Goal: Task Accomplishment & Management: Complete application form

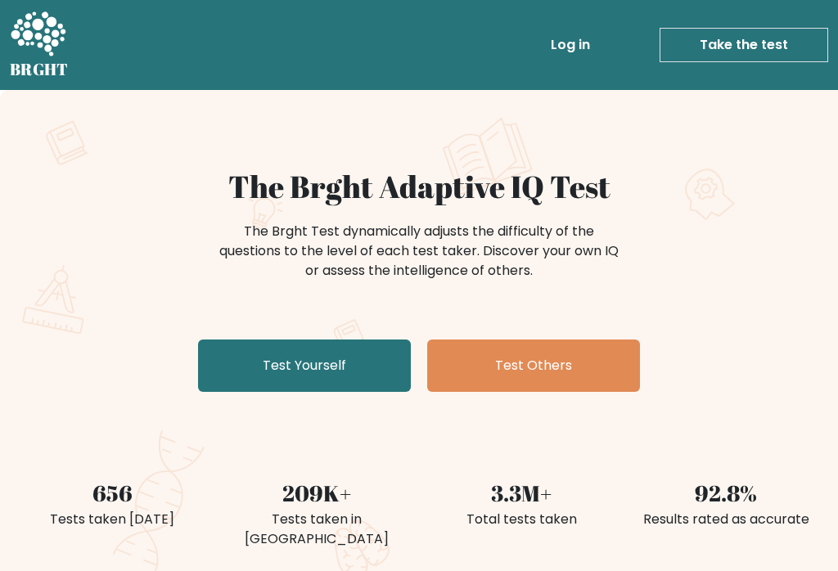
click at [322, 372] on link "Test Yourself" at bounding box center [304, 366] width 213 height 52
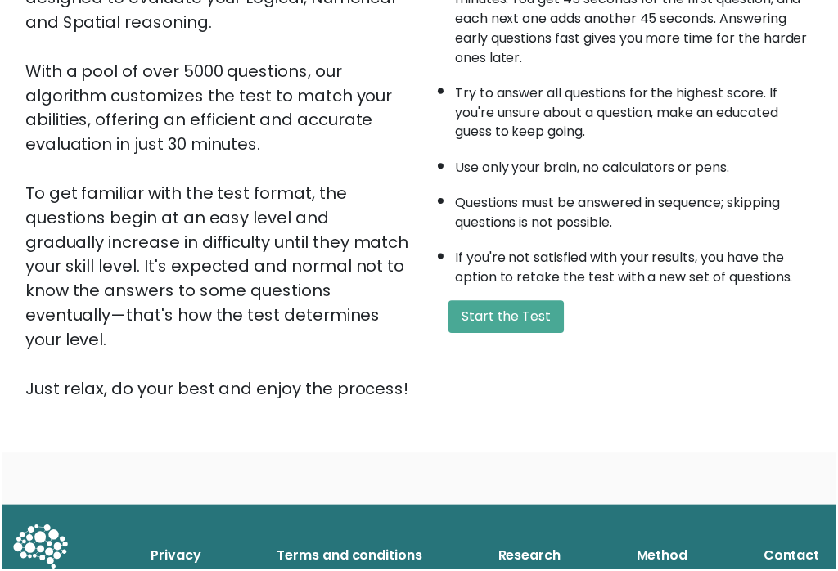
scroll to position [251, 0]
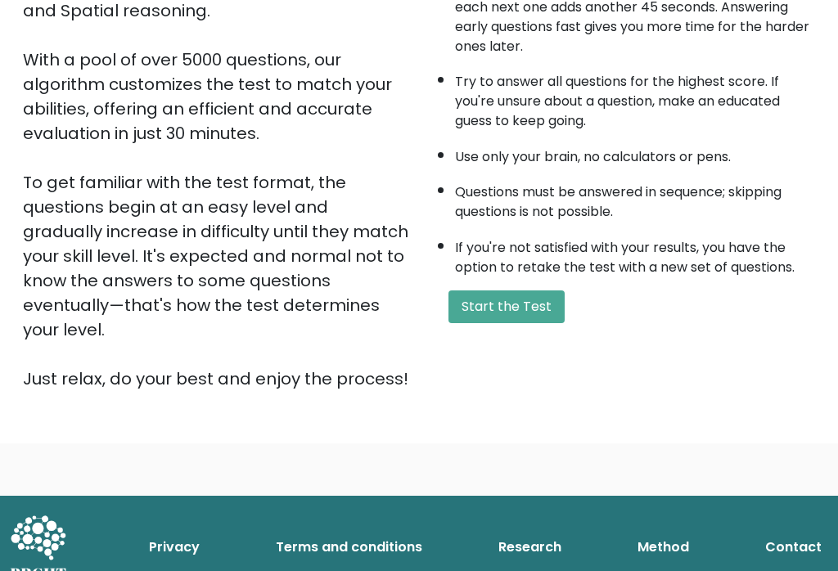
click at [518, 323] on button "Start the Test" at bounding box center [507, 307] width 116 height 33
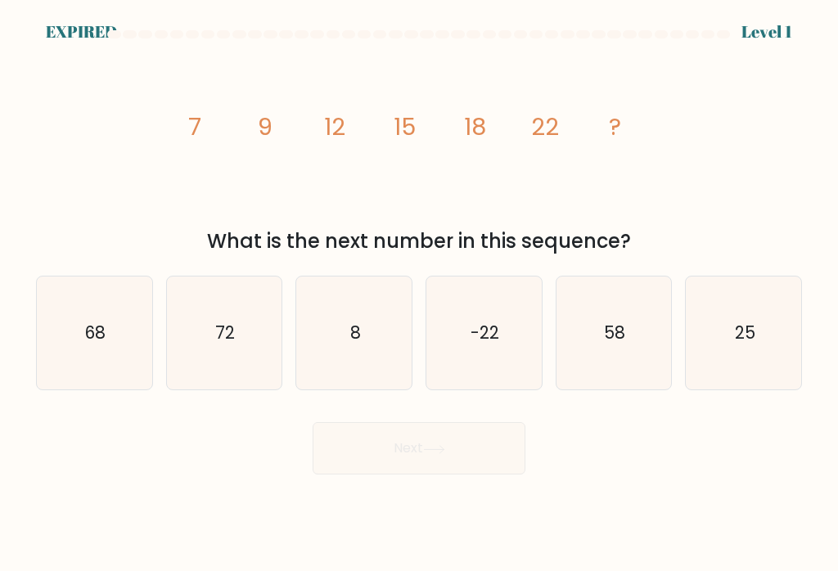
click at [743, 342] on text "25" at bounding box center [744, 333] width 20 height 24
click at [420, 294] on input "f. 25" at bounding box center [419, 290] width 1 height 8
radio input "true"
click at [433, 456] on div "Next" at bounding box center [419, 442] width 786 height 65
click at [401, 444] on div "Next" at bounding box center [419, 442] width 786 height 65
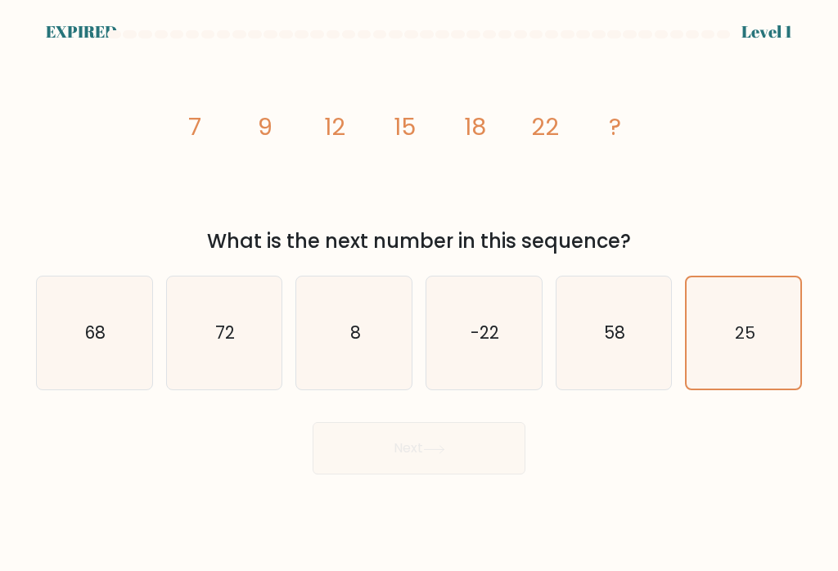
click at [434, 440] on div "Next" at bounding box center [419, 442] width 786 height 65
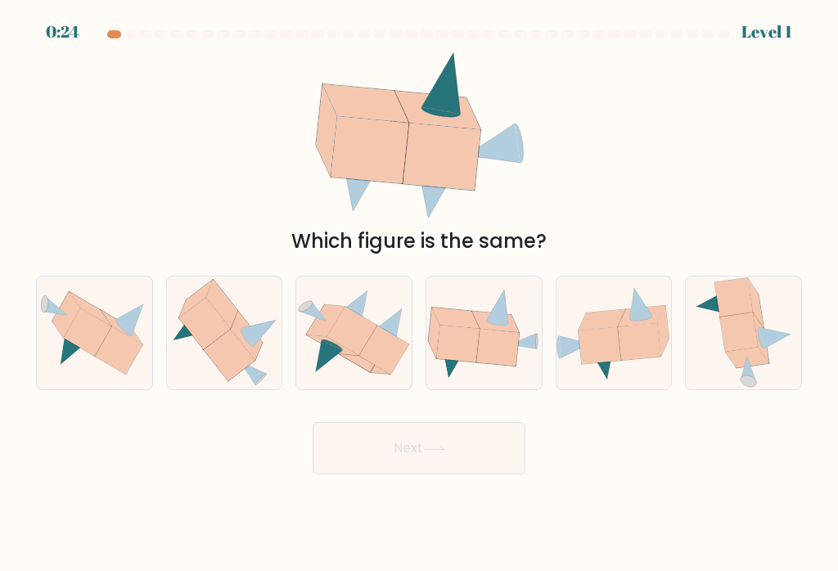
click at [347, 332] on icon at bounding box center [352, 331] width 50 height 48
click at [419, 294] on input "c." at bounding box center [419, 290] width 1 height 8
radio input "true"
click at [377, 444] on button "Next" at bounding box center [419, 448] width 213 height 52
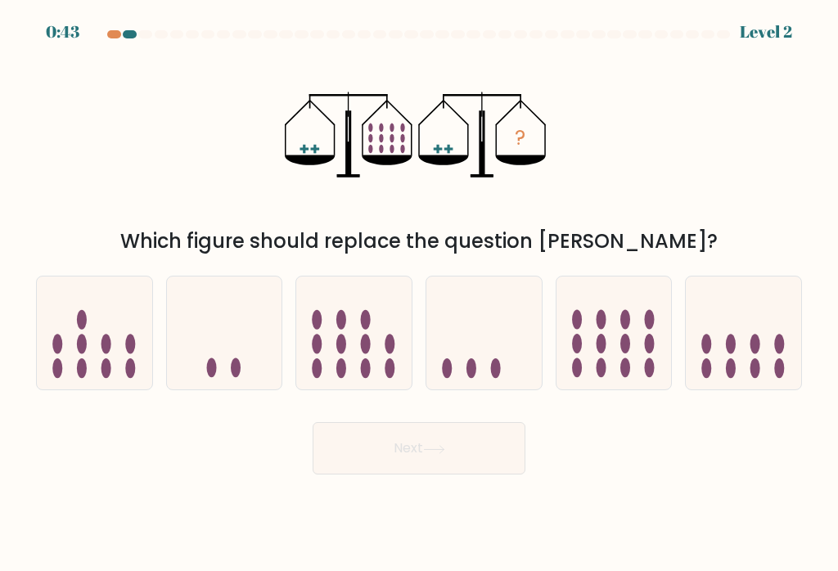
click at [591, 337] on icon at bounding box center [614, 334] width 115 height 96
click at [420, 294] on input "e." at bounding box center [419, 290] width 1 height 8
radio input "true"
click at [382, 442] on button "Next" at bounding box center [419, 448] width 213 height 52
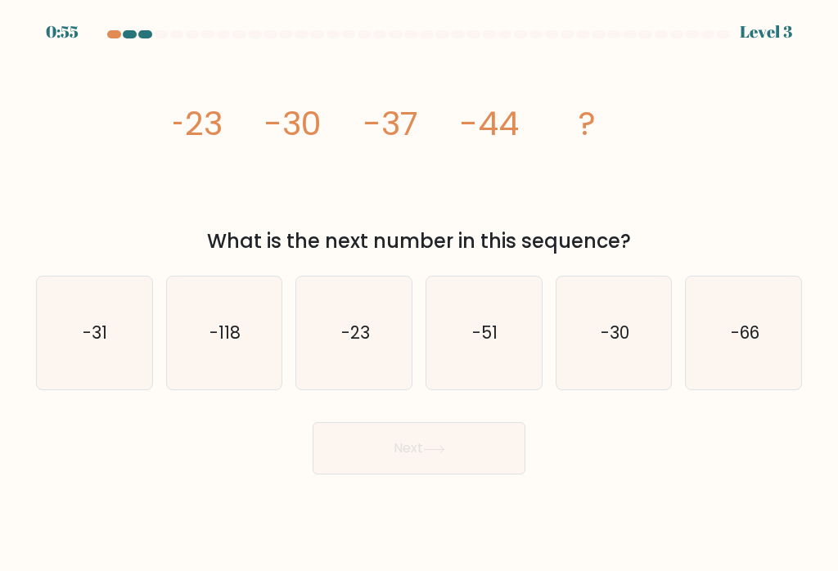
click at [475, 339] on text "-51" at bounding box center [484, 333] width 25 height 24
click at [420, 294] on input "d. -51" at bounding box center [419, 290] width 1 height 8
radio input "true"
click at [391, 445] on button "Next" at bounding box center [419, 448] width 213 height 52
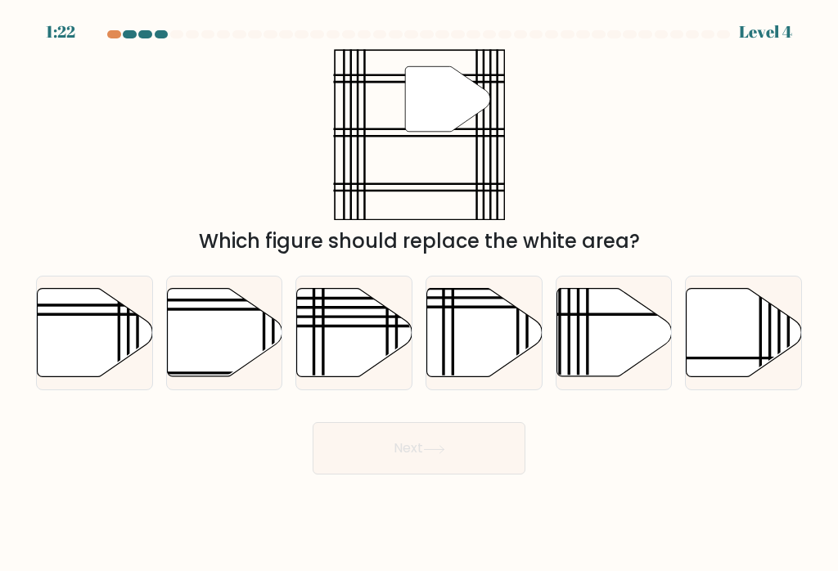
click at [230, 338] on icon at bounding box center [224, 333] width 115 height 88
click at [419, 294] on input "b." at bounding box center [419, 290] width 1 height 8
radio input "true"
click at [386, 443] on button "Next" at bounding box center [419, 448] width 213 height 52
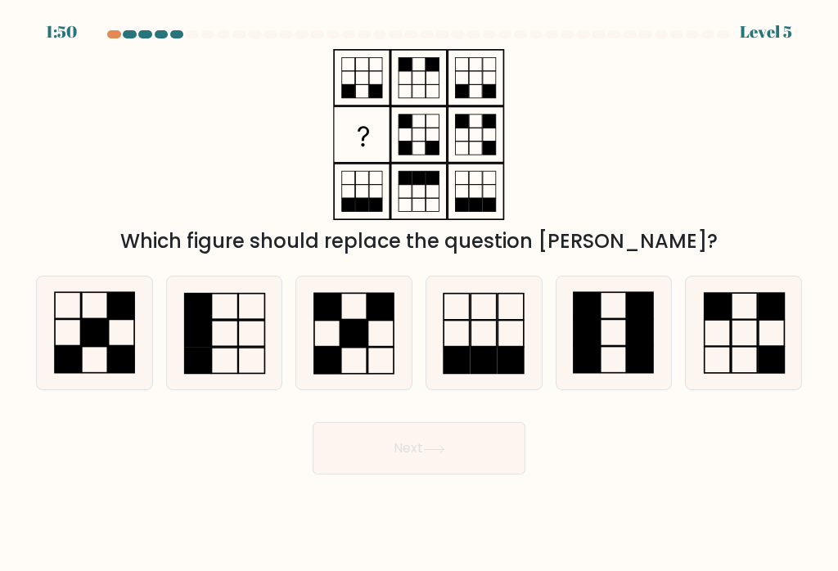
click at [759, 326] on rect at bounding box center [771, 333] width 25 height 26
click at [420, 294] on input "f." at bounding box center [419, 290] width 1 height 8
radio input "true"
click at [489, 447] on button "Next" at bounding box center [419, 448] width 213 height 52
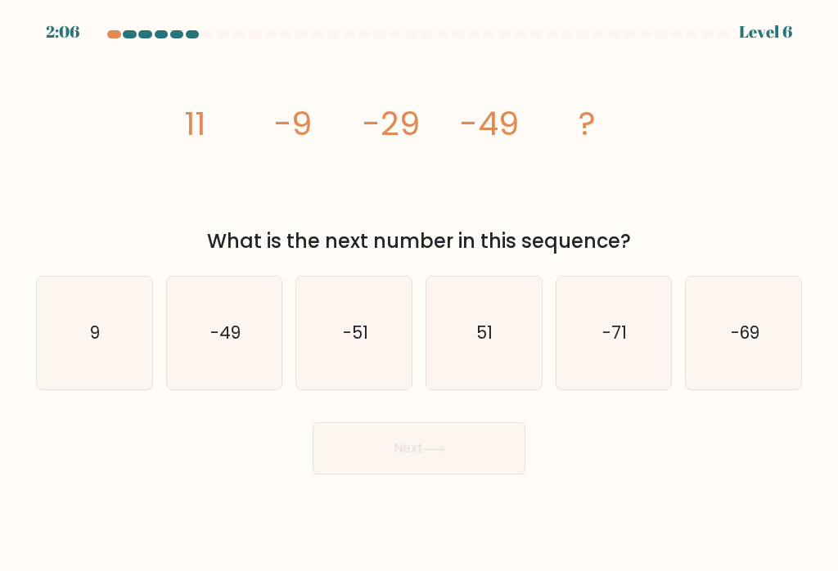
click at [739, 335] on text "-69" at bounding box center [744, 333] width 29 height 24
click at [420, 294] on input "f. -69" at bounding box center [419, 290] width 1 height 8
radio input "true"
click at [468, 457] on button "Next" at bounding box center [419, 448] width 213 height 52
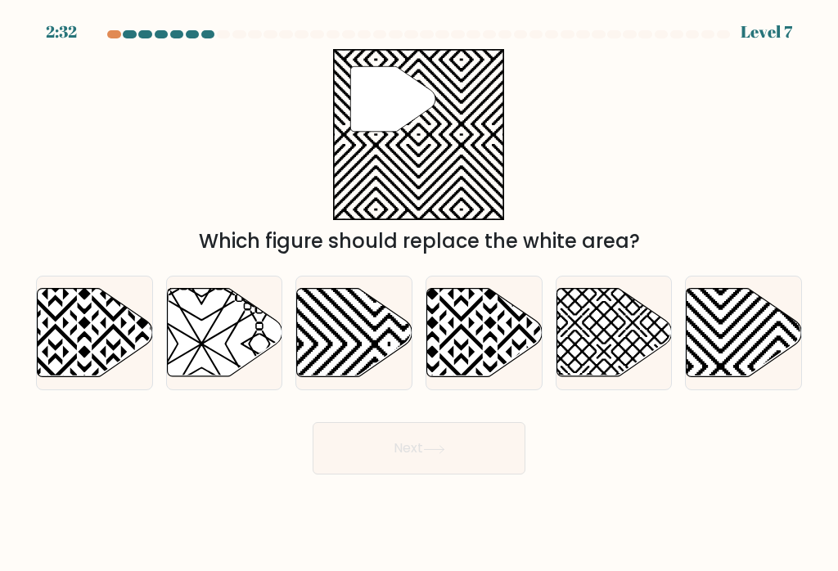
click at [729, 322] on icon at bounding box center [744, 333] width 115 height 88
click at [420, 294] on input "f." at bounding box center [419, 290] width 1 height 8
radio input "true"
click at [475, 433] on button "Next" at bounding box center [419, 448] width 213 height 52
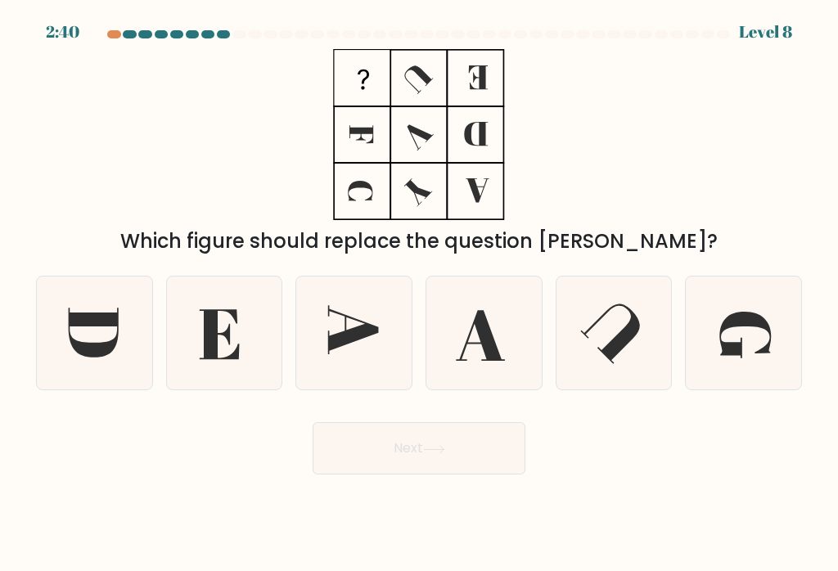
click at [223, 328] on icon at bounding box center [224, 333] width 113 height 113
click at [419, 294] on input "b." at bounding box center [419, 290] width 1 height 8
radio input "true"
click at [377, 448] on button "Next" at bounding box center [419, 448] width 213 height 52
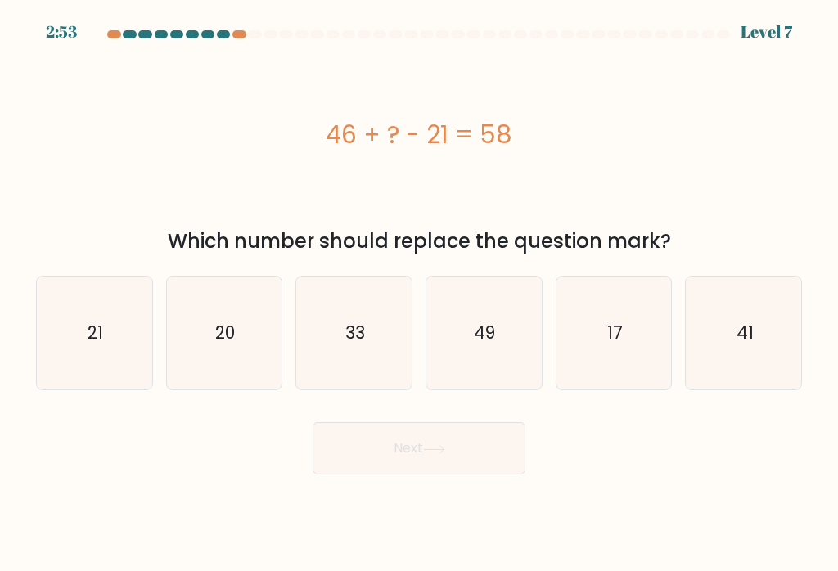
click at [103, 320] on icon "21" at bounding box center [94, 333] width 113 height 113
click at [419, 294] on input "a. 21" at bounding box center [419, 290] width 1 height 8
radio input "true"
click at [369, 456] on button "Next" at bounding box center [419, 448] width 213 height 52
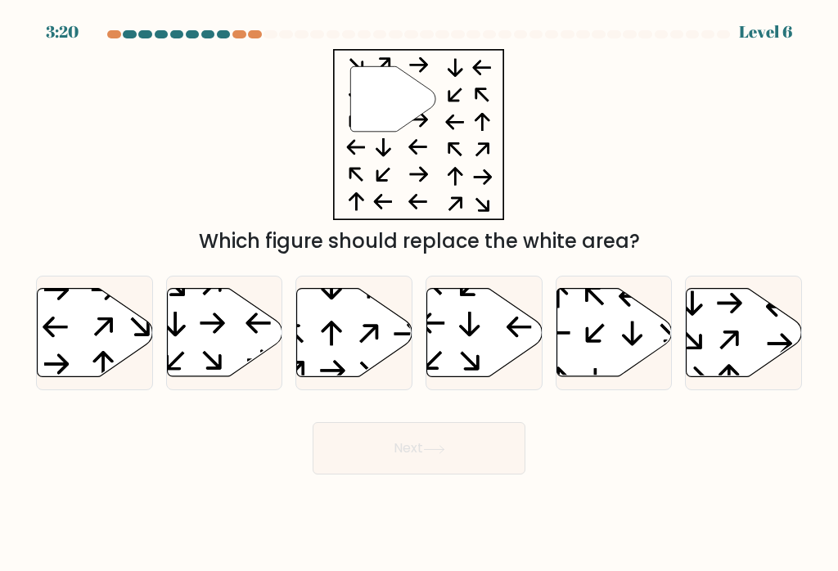
click at [210, 320] on icon at bounding box center [224, 333] width 115 height 88
click at [419, 294] on input "b." at bounding box center [419, 290] width 1 height 8
radio input "true"
click at [377, 455] on button "Next" at bounding box center [419, 448] width 213 height 52
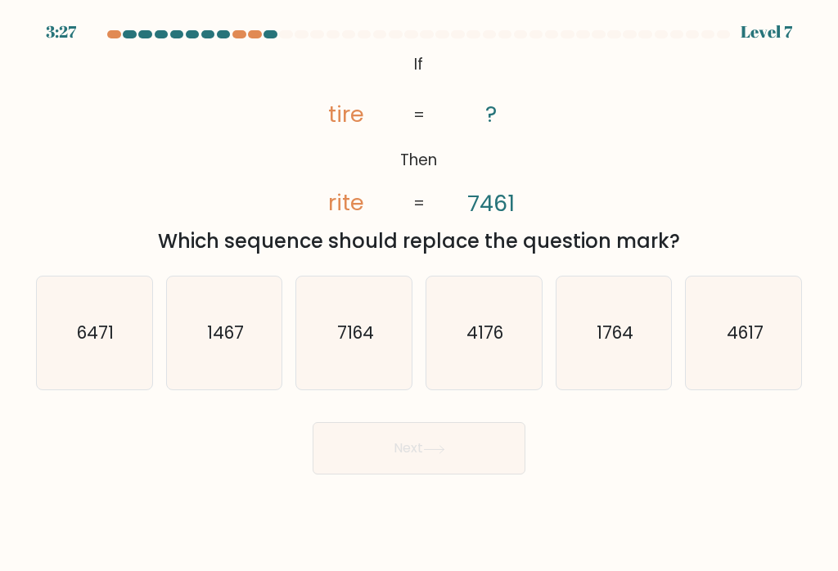
click at [112, 348] on icon "6471" at bounding box center [94, 333] width 113 height 113
click at [419, 294] on input "a. 6471" at bounding box center [419, 290] width 1 height 8
radio input "true"
click at [413, 447] on button "Next" at bounding box center [419, 448] width 213 height 52
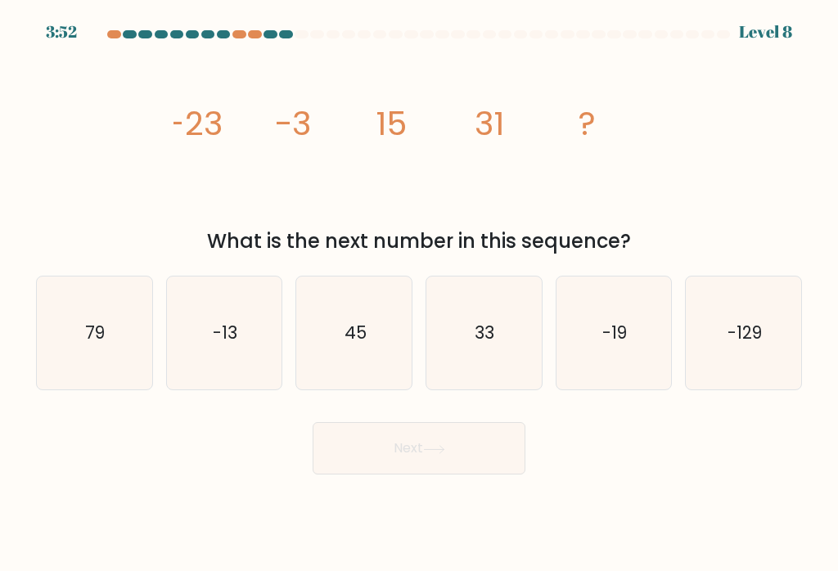
click at [345, 324] on text "45" at bounding box center [356, 333] width 22 height 24
click at [419, 294] on input "c. 45" at bounding box center [419, 290] width 1 height 8
radio input "true"
click at [390, 458] on button "Next" at bounding box center [419, 448] width 213 height 52
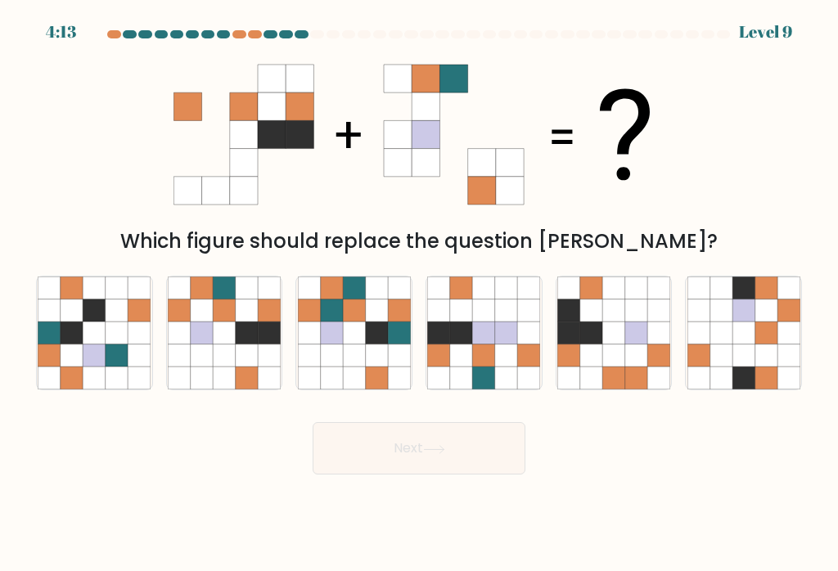
click at [213, 339] on icon at bounding box center [202, 334] width 22 height 22
click at [419, 294] on input "b." at bounding box center [419, 290] width 1 height 8
radio input "true"
click at [387, 444] on button "Next" at bounding box center [419, 448] width 213 height 52
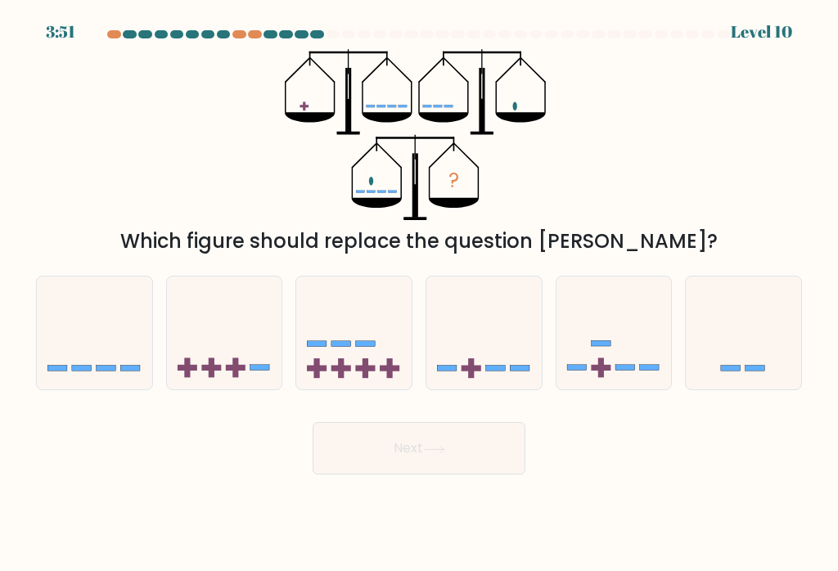
click at [475, 353] on icon at bounding box center [483, 334] width 115 height 96
click at [420, 294] on input "d." at bounding box center [419, 290] width 1 height 8
radio input "true"
click at [379, 460] on button "Next" at bounding box center [419, 448] width 213 height 52
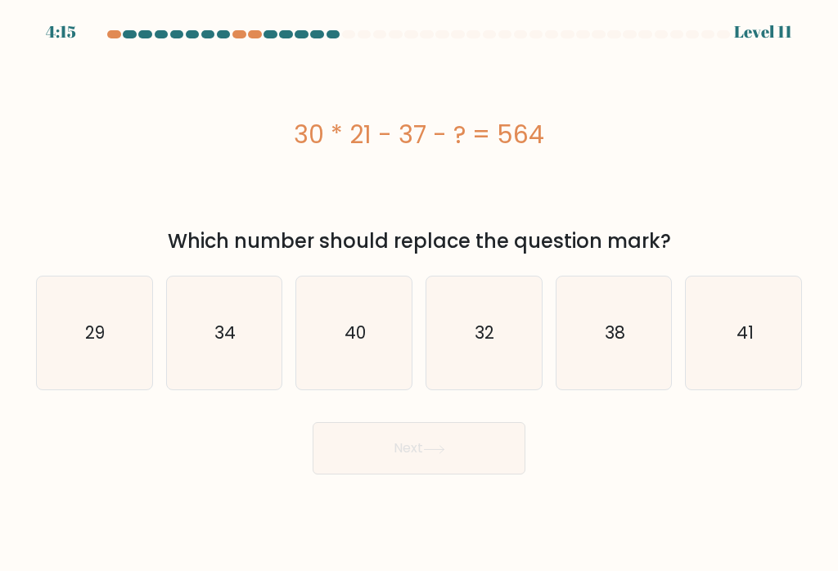
click at [93, 347] on icon "29" at bounding box center [94, 333] width 113 height 113
click at [419, 294] on input "a. 29" at bounding box center [419, 290] width 1 height 8
radio input "true"
click at [381, 444] on button "Next" at bounding box center [419, 448] width 213 height 52
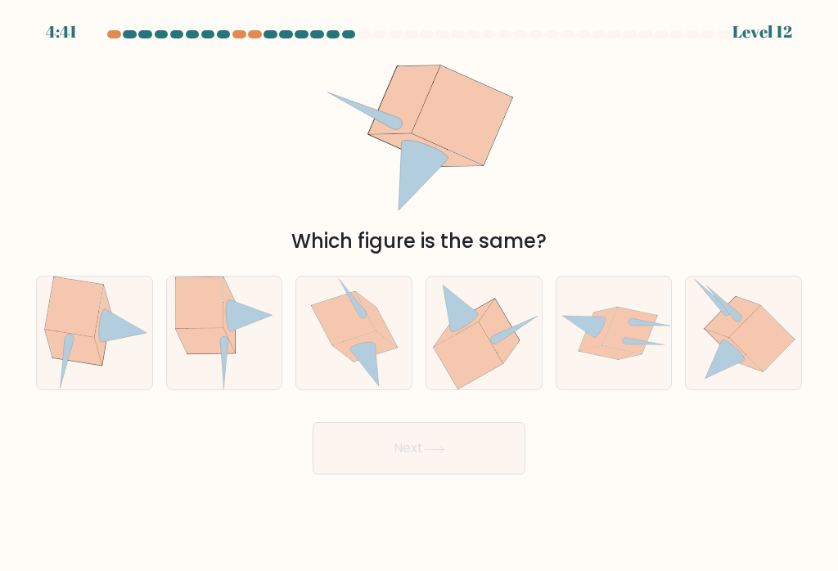
click at [105, 335] on icon at bounding box center [125, 326] width 46 height 34
click at [419, 294] on input "a." at bounding box center [419, 290] width 1 height 8
radio input "true"
click at [385, 450] on button "Next" at bounding box center [419, 448] width 213 height 52
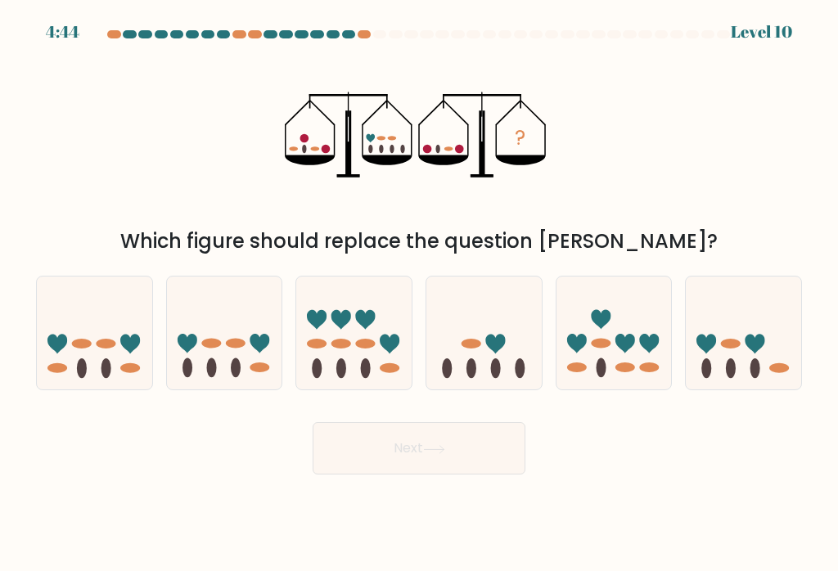
click at [740, 345] on ellipse at bounding box center [731, 344] width 20 height 10
click at [420, 294] on input "f." at bounding box center [419, 290] width 1 height 8
radio input "true"
click at [458, 455] on button "Next" at bounding box center [419, 448] width 213 height 52
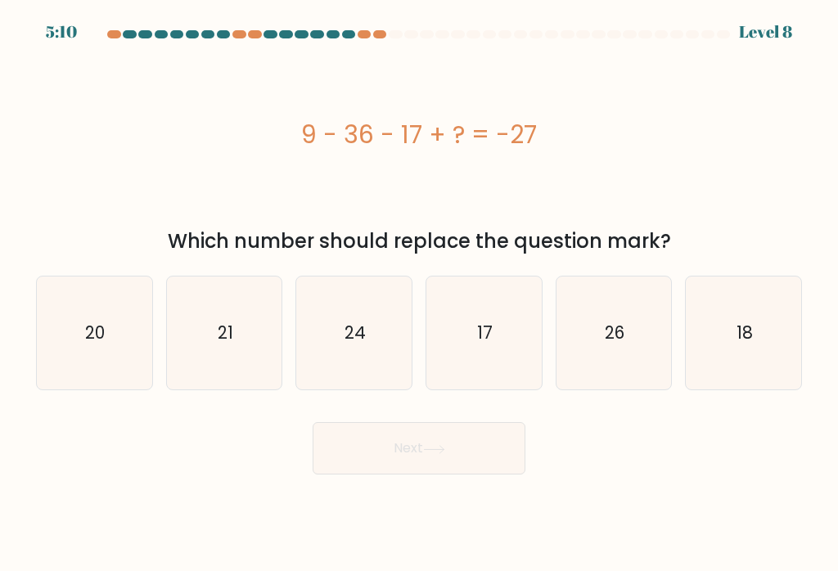
click at [488, 324] on text "17" at bounding box center [485, 333] width 16 height 24
click at [420, 294] on input "d. 17" at bounding box center [419, 290] width 1 height 8
radio input "true"
click at [396, 444] on button "Next" at bounding box center [419, 448] width 213 height 52
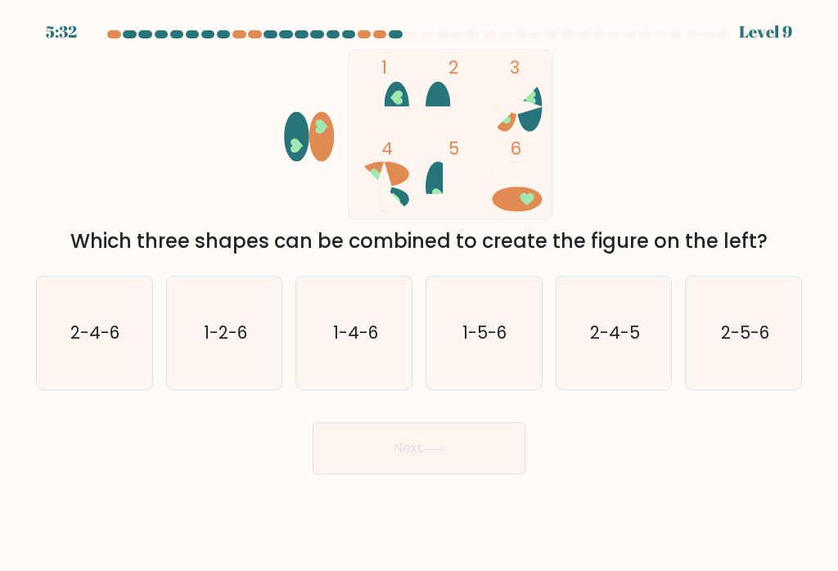
click at [491, 326] on text "1-5-6" at bounding box center [485, 333] width 44 height 24
click at [420, 294] on input "d. 1-5-6" at bounding box center [419, 290] width 1 height 8
radio input "true"
click at [403, 444] on button "Next" at bounding box center [419, 448] width 213 height 52
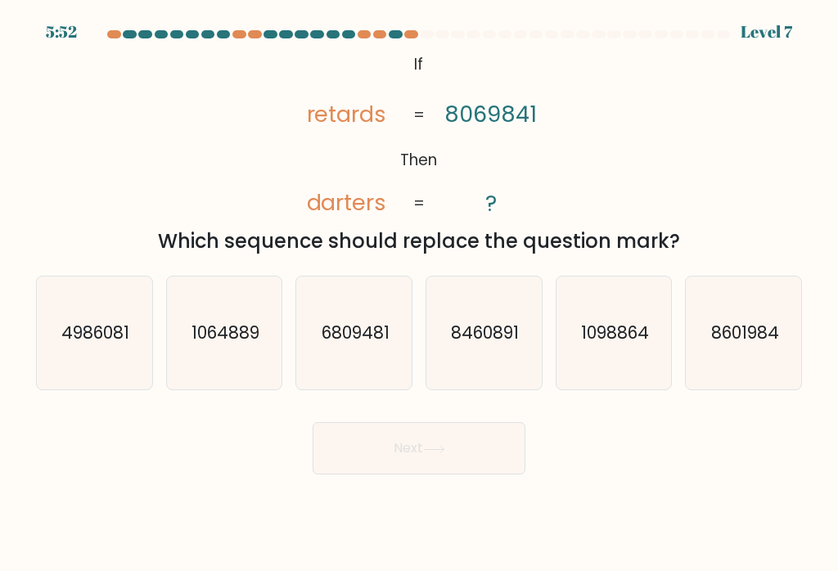
click at [97, 338] on text "4986081" at bounding box center [95, 333] width 68 height 24
click at [419, 294] on input "a. 4986081" at bounding box center [419, 290] width 1 height 8
radio input "true"
click at [390, 446] on button "Next" at bounding box center [419, 448] width 213 height 52
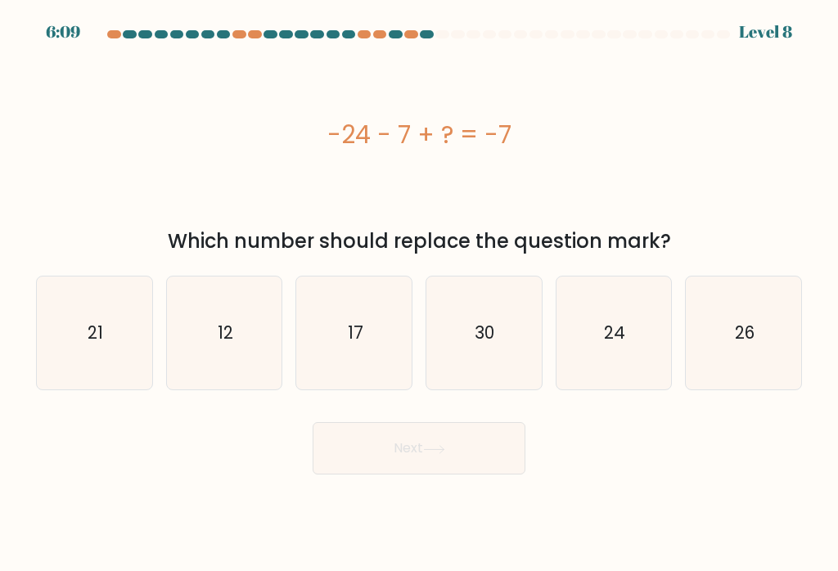
click at [624, 330] on text "24" at bounding box center [614, 333] width 21 height 24
click at [420, 294] on input "e. 24" at bounding box center [419, 290] width 1 height 8
radio input "true"
click at [404, 444] on button "Next" at bounding box center [419, 448] width 213 height 52
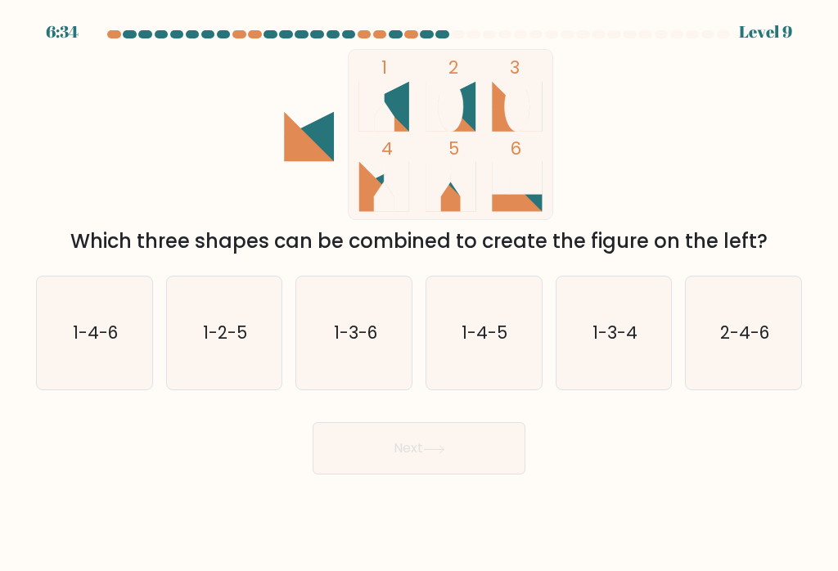
click at [490, 325] on text "1-4-5" at bounding box center [486, 333] width 46 height 24
click at [420, 294] on input "d. 1-4-5" at bounding box center [419, 290] width 1 height 8
radio input "true"
click at [400, 458] on button "Next" at bounding box center [419, 448] width 213 height 52
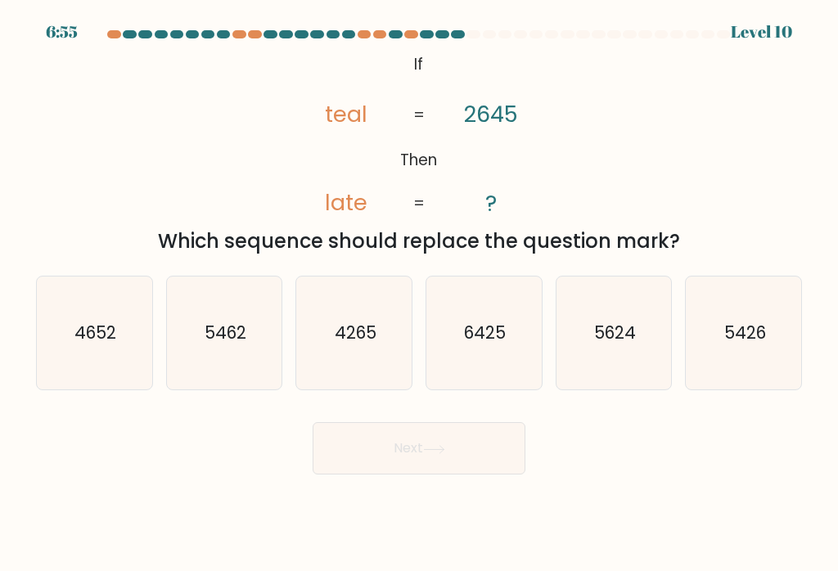
click at [783, 362] on icon "5426" at bounding box center [744, 333] width 113 height 113
click at [420, 294] on input "f. 5426" at bounding box center [419, 290] width 1 height 8
radio input "true"
click at [413, 449] on button "Next" at bounding box center [419, 448] width 213 height 52
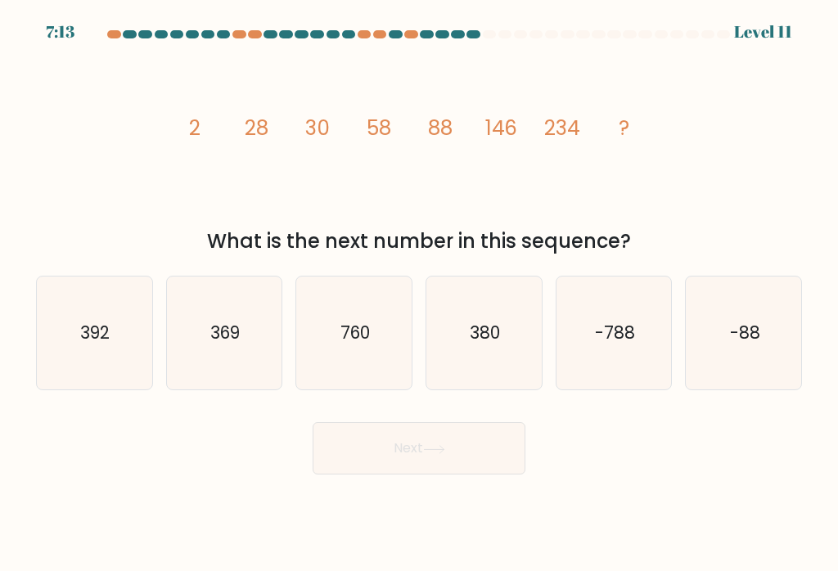
click at [490, 332] on text "380" at bounding box center [485, 333] width 30 height 24
click at [420, 294] on input "d. 380" at bounding box center [419, 290] width 1 height 8
radio input "true"
click at [398, 449] on button "Next" at bounding box center [419, 448] width 213 height 52
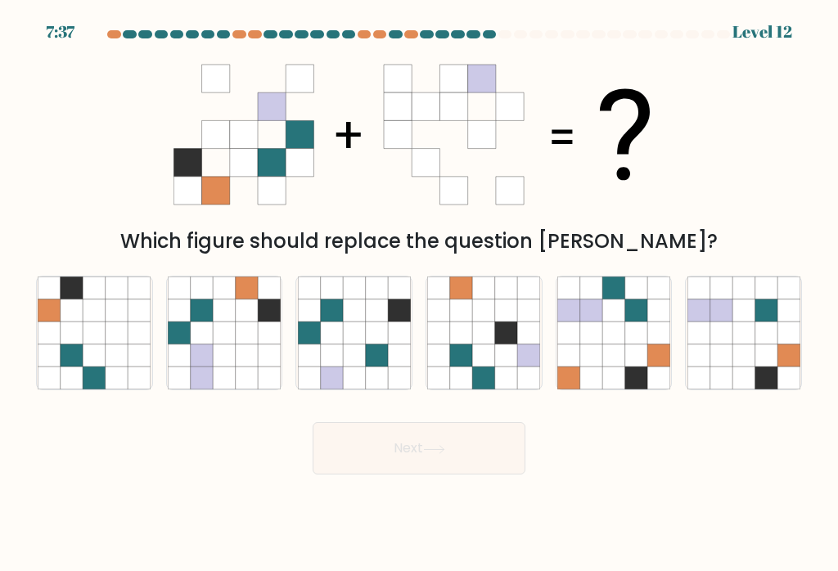
click at [92, 344] on icon at bounding box center [94, 334] width 22 height 22
click at [419, 294] on input "a." at bounding box center [419, 290] width 1 height 8
radio input "true"
click at [756, 332] on icon at bounding box center [766, 334] width 22 height 22
click at [420, 294] on input "f." at bounding box center [419, 290] width 1 height 8
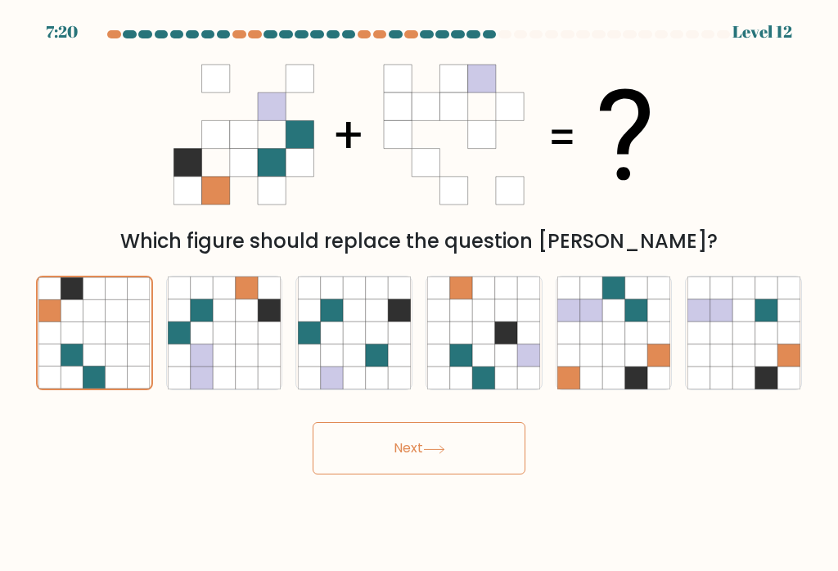
radio input "true"
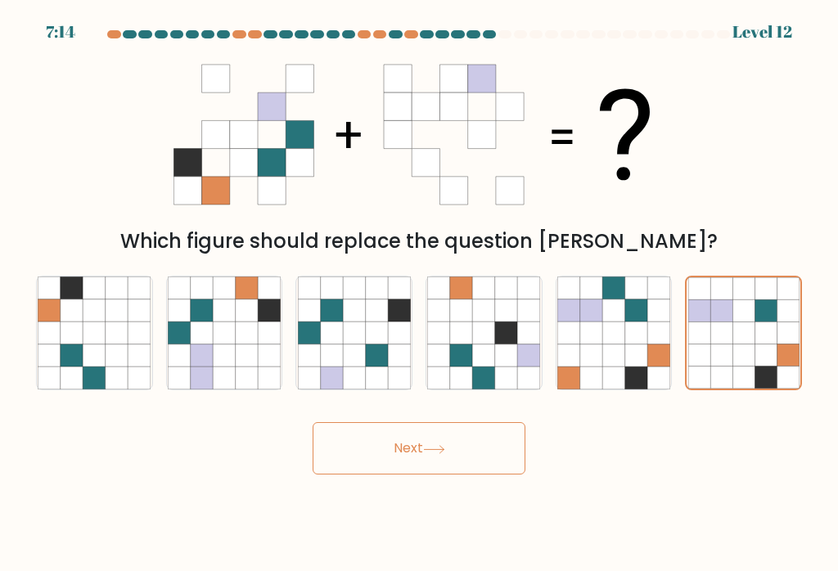
click at [469, 447] on button "Next" at bounding box center [419, 448] width 213 height 52
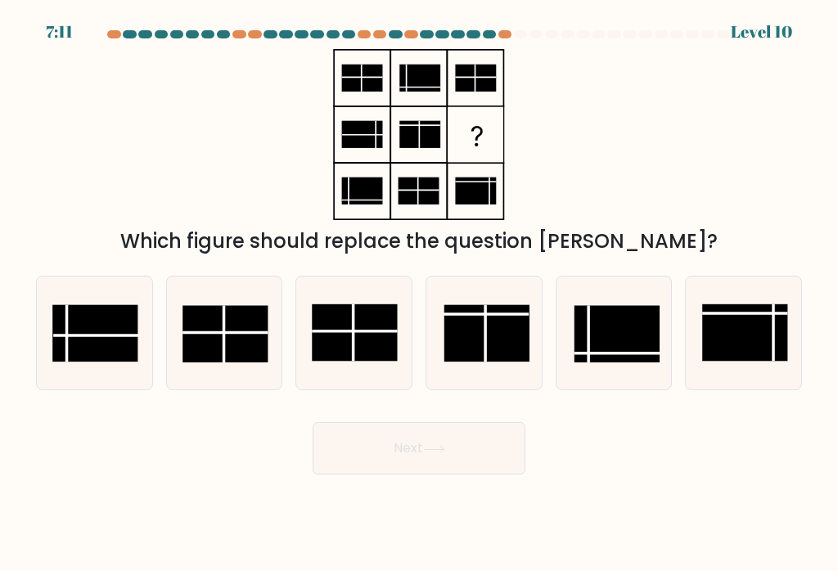
click at [363, 327] on rect at bounding box center [354, 333] width 85 height 56
click at [419, 294] on input "c." at bounding box center [419, 290] width 1 height 8
radio input "true"
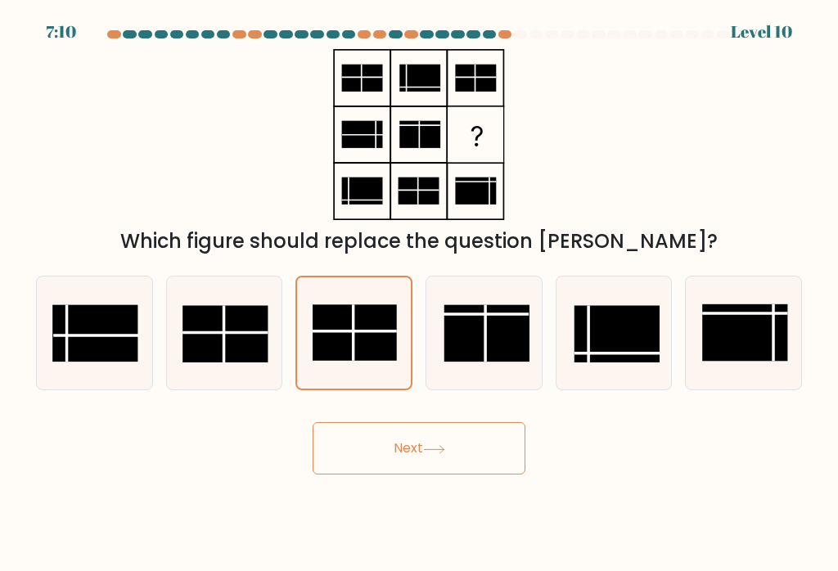
click at [350, 451] on button "Next" at bounding box center [419, 448] width 213 height 52
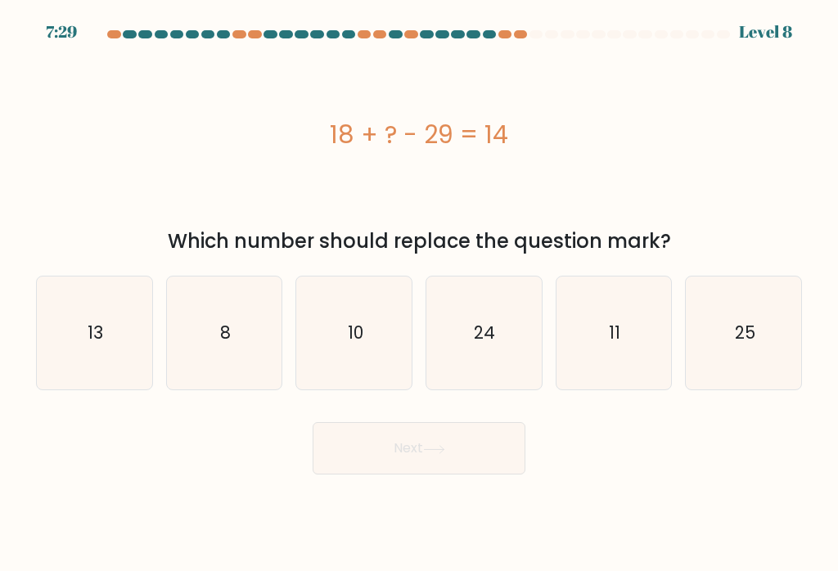
click at [757, 327] on icon "25" at bounding box center [744, 333] width 113 height 113
click at [420, 294] on input "f. 25" at bounding box center [419, 290] width 1 height 8
radio input "true"
click at [417, 448] on button "Next" at bounding box center [419, 448] width 213 height 52
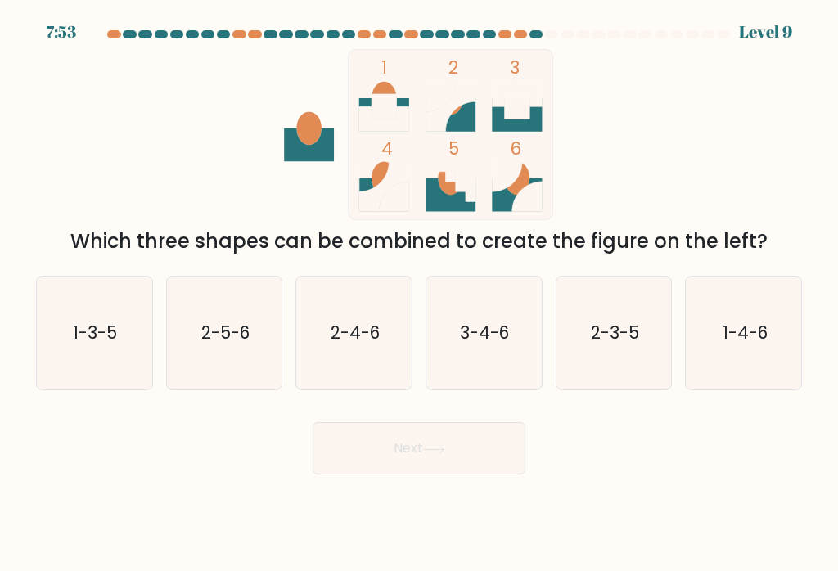
click at [98, 328] on text "1-3-5" at bounding box center [96, 333] width 44 height 24
click at [419, 294] on input "a. 1-3-5" at bounding box center [419, 290] width 1 height 8
radio input "true"
click at [385, 454] on button "Next" at bounding box center [419, 448] width 213 height 52
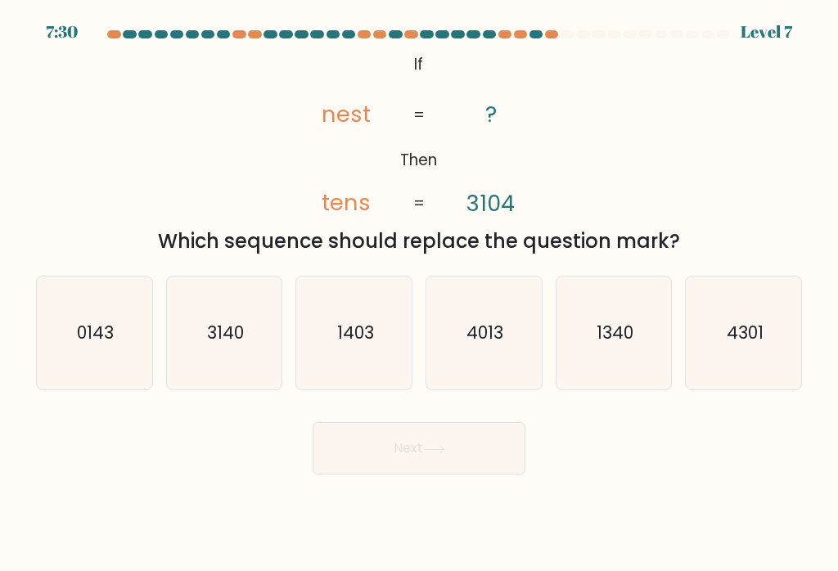
click at [106, 353] on icon "0143" at bounding box center [94, 333] width 113 height 113
click at [419, 294] on input "a. 0143" at bounding box center [419, 290] width 1 height 8
radio input "true"
click at [394, 449] on button "Next" at bounding box center [419, 448] width 213 height 52
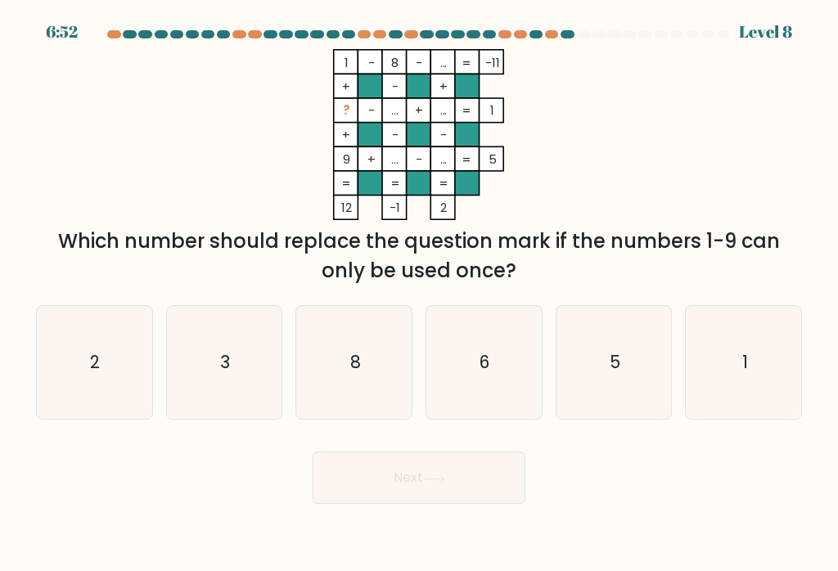
click at [223, 366] on text "3" at bounding box center [225, 362] width 10 height 24
click at [419, 294] on input "b. 3" at bounding box center [419, 290] width 1 height 8
radio input "true"
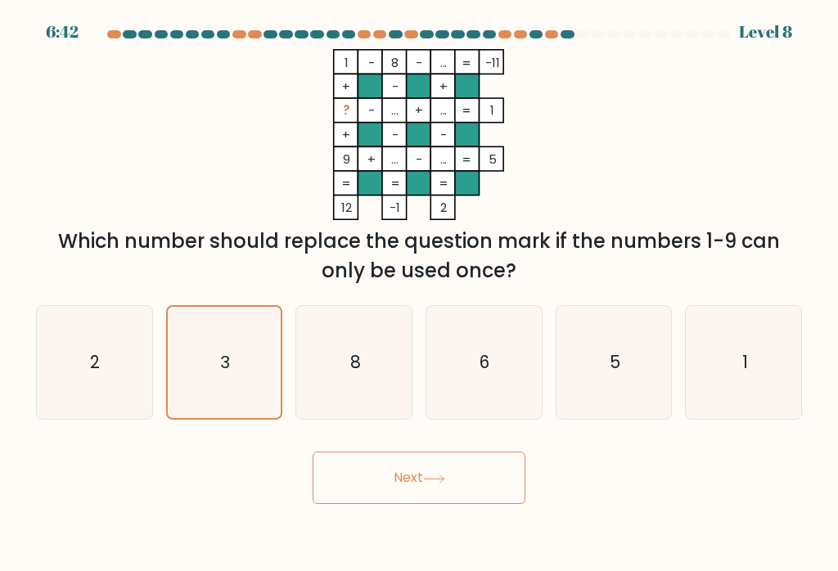
click at [451, 484] on button "Next" at bounding box center [419, 478] width 213 height 52
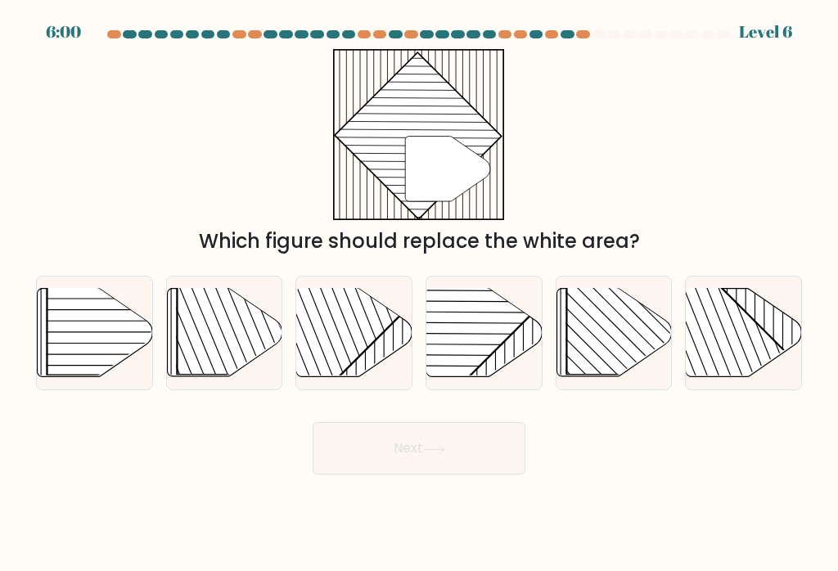
click at [210, 332] on rect at bounding box center [259, 292] width 165 height 165
click at [419, 294] on input "b." at bounding box center [419, 290] width 1 height 8
radio input "true"
click at [350, 453] on button "Next" at bounding box center [419, 448] width 213 height 52
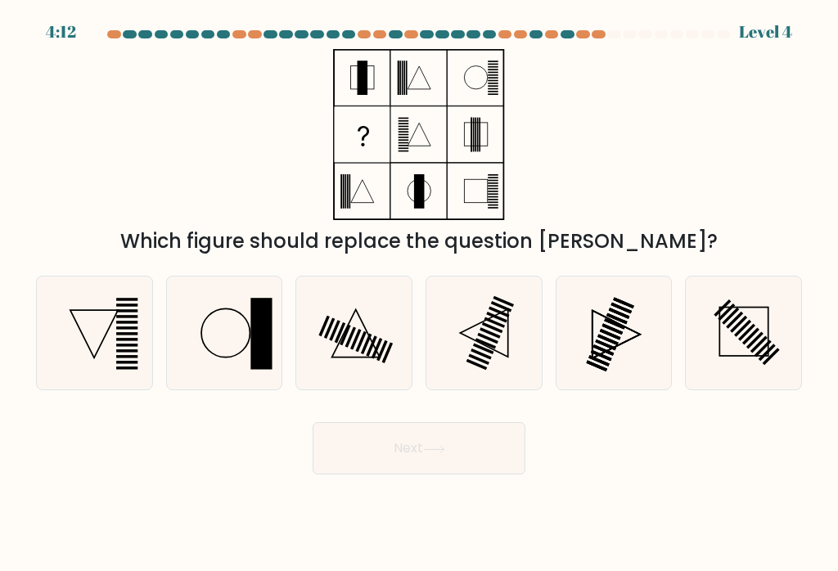
click at [105, 339] on icon at bounding box center [94, 333] width 113 height 113
click at [419, 294] on input "a." at bounding box center [419, 290] width 1 height 8
radio input "true"
click at [348, 368] on icon at bounding box center [354, 333] width 113 height 113
click at [419, 294] on input "c." at bounding box center [419, 290] width 1 height 8
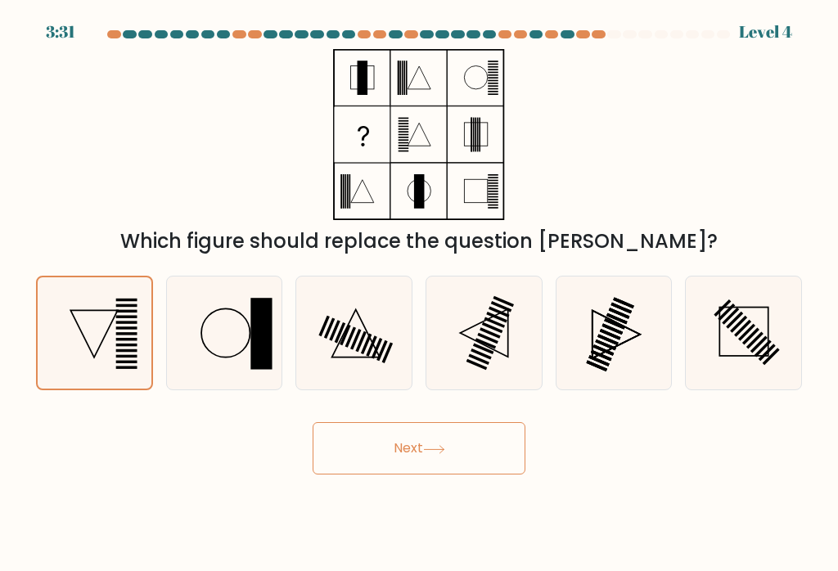
radio input "true"
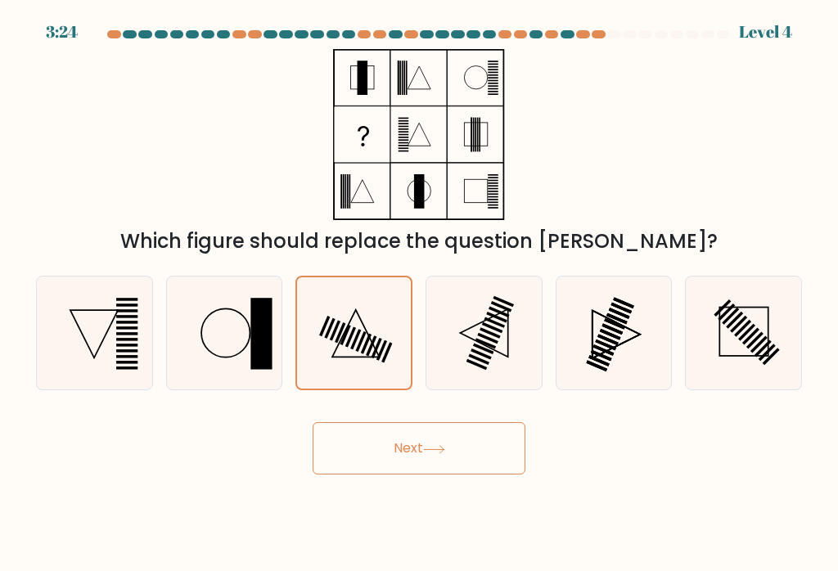
click at [378, 460] on button "Next" at bounding box center [419, 448] width 213 height 52
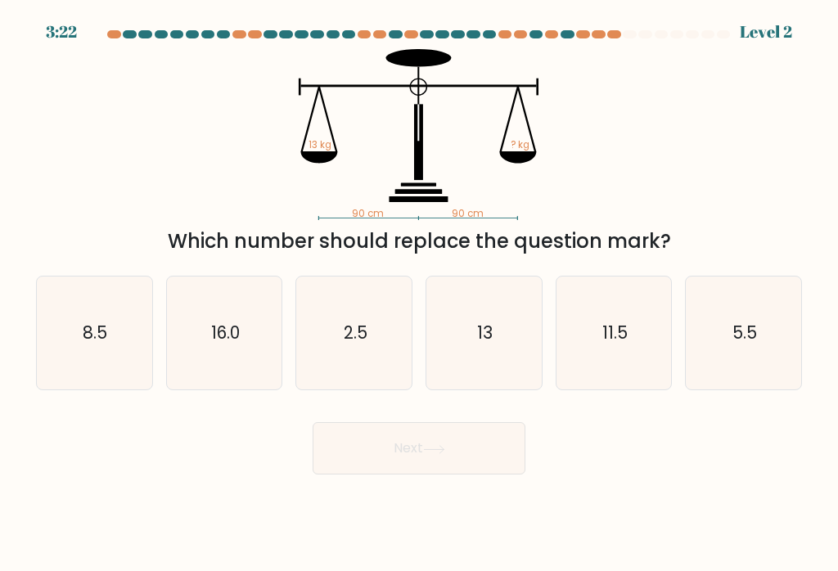
click at [736, 332] on text "5.5" at bounding box center [745, 333] width 25 height 24
click at [420, 294] on input "f. 5.5" at bounding box center [419, 290] width 1 height 8
radio input "true"
click at [410, 449] on button "Next" at bounding box center [419, 448] width 213 height 52
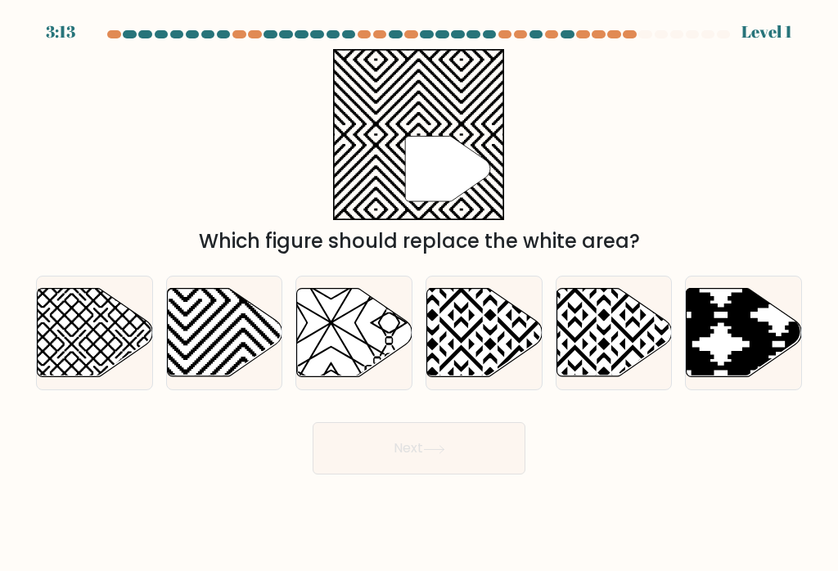
click at [336, 350] on icon at bounding box center [354, 333] width 115 height 88
click at [419, 294] on input "c." at bounding box center [419, 290] width 1 height 8
radio input "true"
click at [371, 448] on button "Next" at bounding box center [419, 448] width 213 height 52
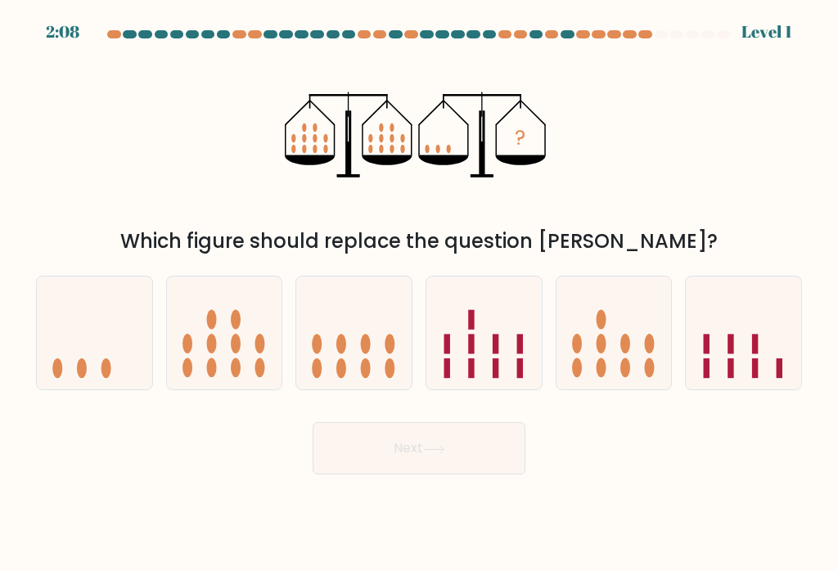
click at [89, 354] on icon at bounding box center [94, 334] width 115 height 96
click at [419, 294] on input "a." at bounding box center [419, 290] width 1 height 8
radio input "true"
click at [452, 451] on button "Next" at bounding box center [419, 448] width 213 height 52
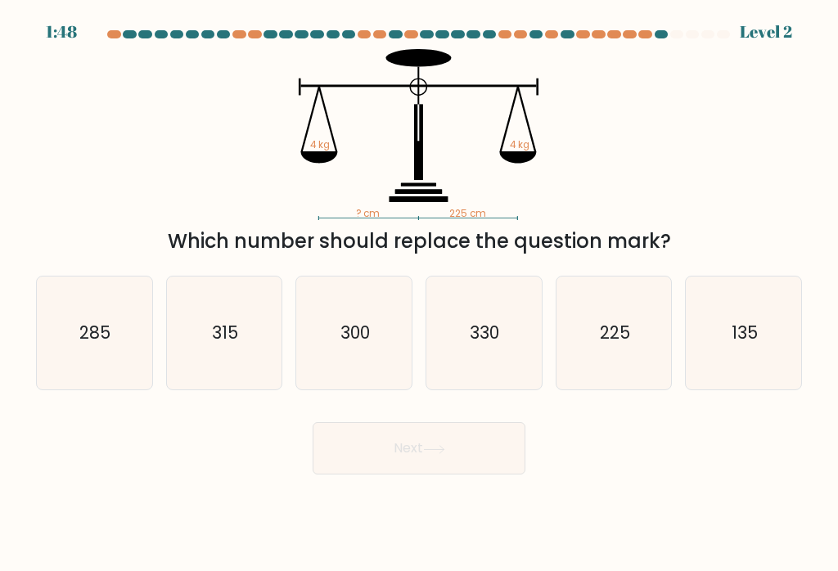
click at [633, 343] on icon "225" at bounding box center [613, 333] width 113 height 113
click at [420, 294] on input "e. 225" at bounding box center [419, 290] width 1 height 8
radio input "true"
click at [456, 448] on button "Next" at bounding box center [419, 448] width 213 height 52
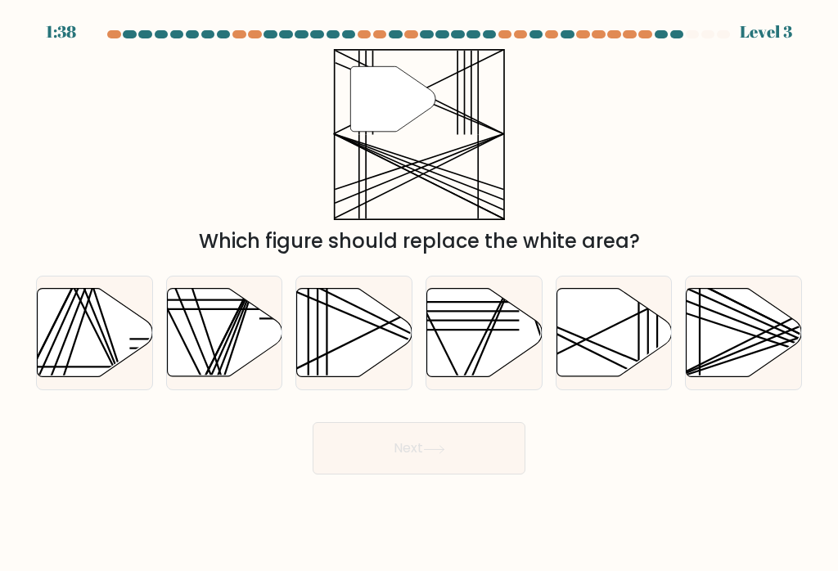
click at [209, 318] on icon at bounding box center [224, 333] width 115 height 88
click at [419, 294] on input "b." at bounding box center [419, 290] width 1 height 8
radio input "true"
click at [390, 470] on button "Next" at bounding box center [419, 448] width 213 height 52
click at [381, 454] on button "Next" at bounding box center [419, 448] width 213 height 52
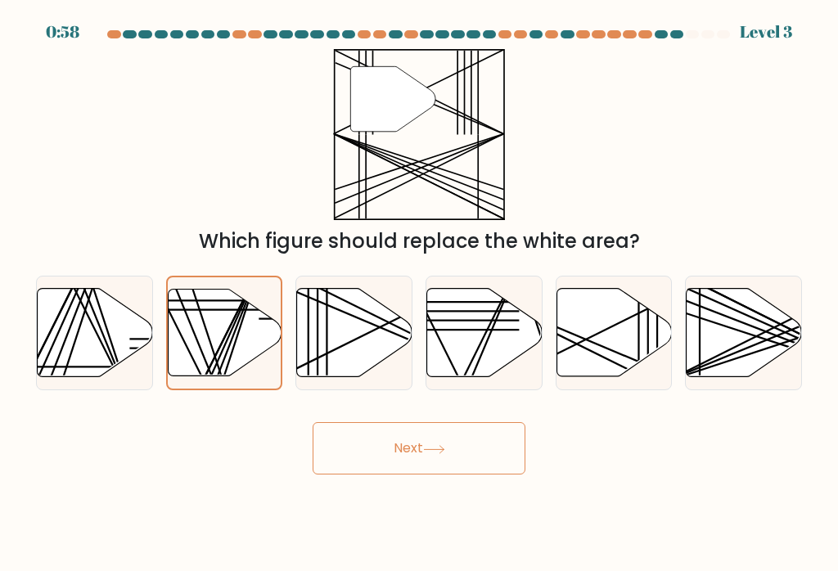
click at [386, 465] on button "Next" at bounding box center [419, 448] width 213 height 52
click at [219, 339] on icon at bounding box center [225, 333] width 114 height 87
click at [419, 294] on input "b." at bounding box center [419, 290] width 1 height 8
click at [375, 455] on button "Next" at bounding box center [419, 448] width 213 height 52
click at [467, 452] on button "Next" at bounding box center [419, 448] width 213 height 52
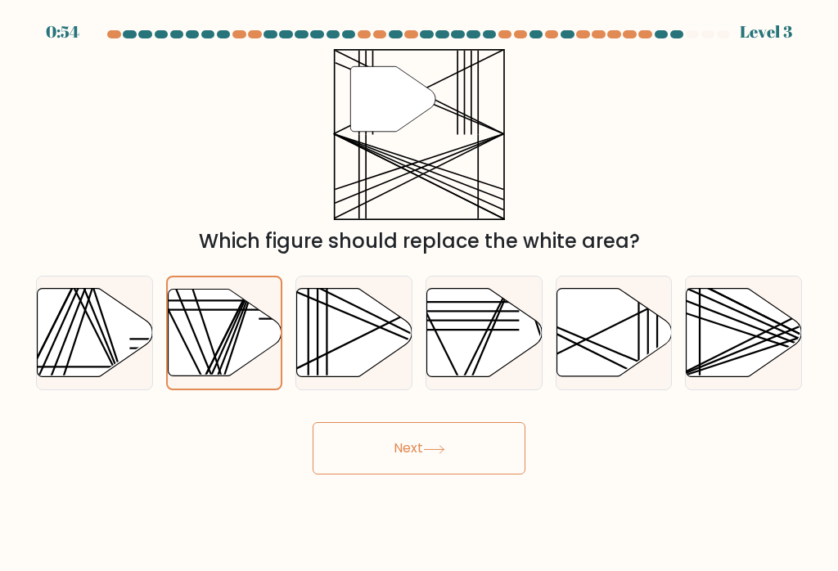
click at [466, 451] on button "Next" at bounding box center [419, 448] width 213 height 52
click at [471, 449] on button "Next" at bounding box center [419, 448] width 213 height 52
click at [392, 463] on button "Next" at bounding box center [419, 448] width 213 height 52
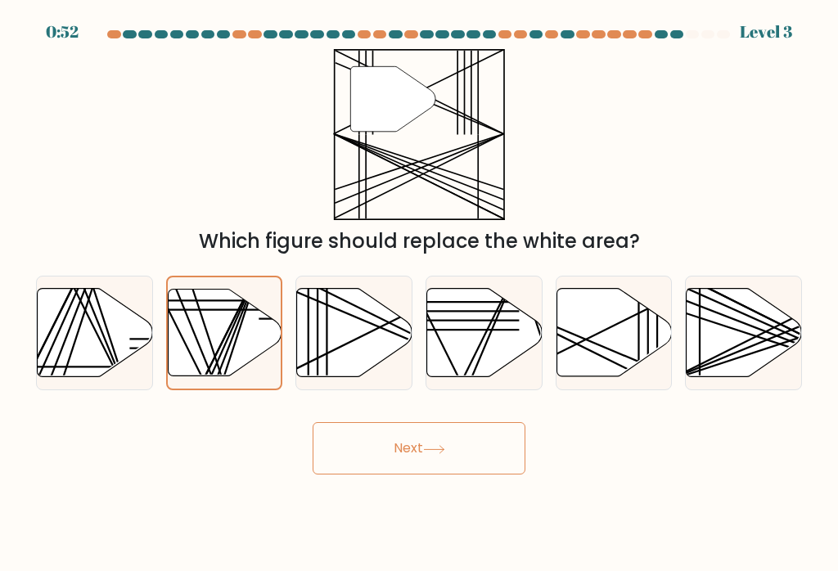
click at [398, 458] on button "Next" at bounding box center [419, 448] width 213 height 52
click at [240, 332] on icon at bounding box center [225, 333] width 114 height 87
click at [419, 294] on input "b." at bounding box center [419, 290] width 1 height 8
click at [382, 459] on button "Next" at bounding box center [419, 448] width 213 height 52
click at [381, 458] on button "Next" at bounding box center [419, 448] width 213 height 52
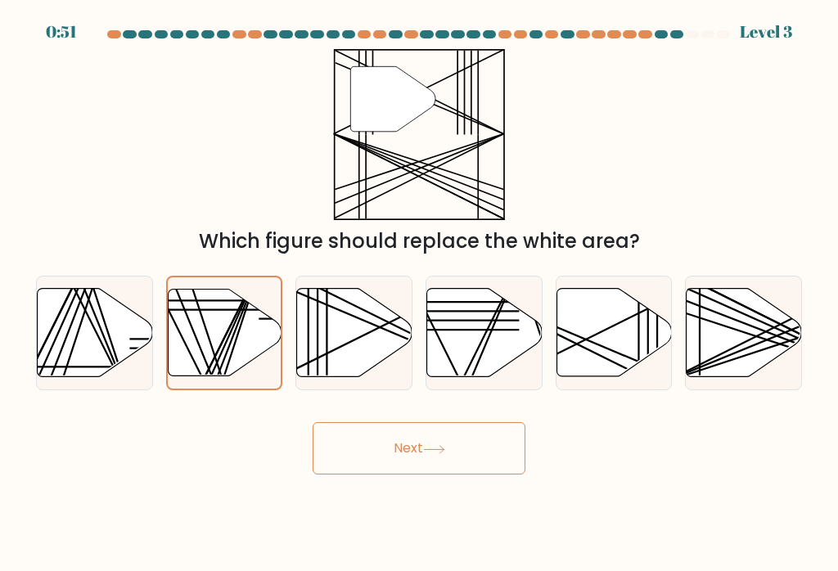
click at [404, 440] on button "Next" at bounding box center [419, 448] width 213 height 52
click at [416, 442] on button "Next" at bounding box center [419, 448] width 213 height 52
click at [241, 310] on line at bounding box center [209, 381] width 102 height 227
click at [419, 294] on input "b." at bounding box center [419, 290] width 1 height 8
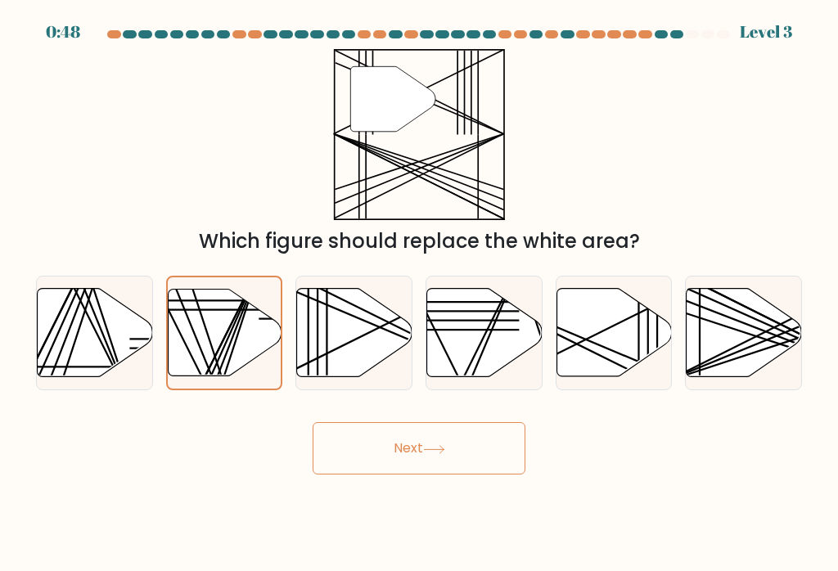
click at [241, 309] on line at bounding box center [209, 381] width 102 height 227
click at [419, 294] on input "b." at bounding box center [419, 290] width 1 height 8
click at [382, 440] on button "Next" at bounding box center [419, 448] width 213 height 52
click at [381, 440] on button "Next" at bounding box center [419, 448] width 213 height 52
click at [383, 456] on button "Next" at bounding box center [419, 448] width 213 height 52
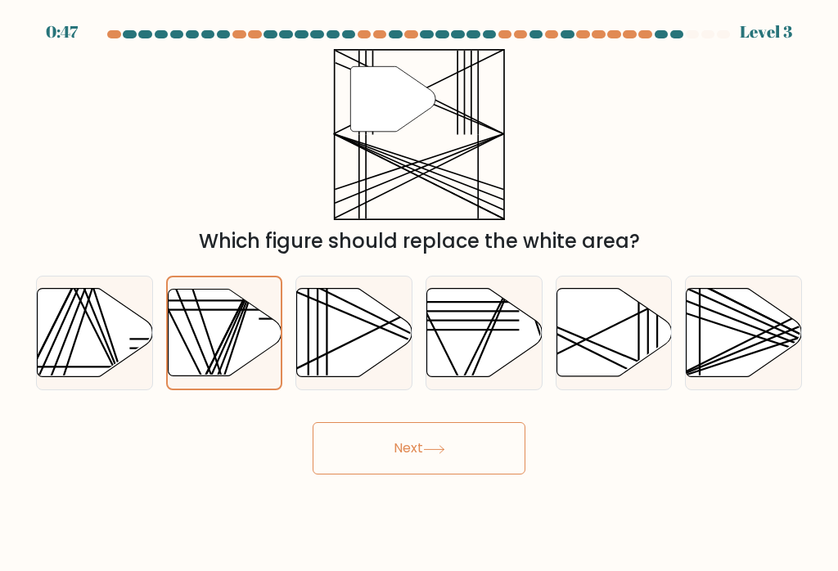
click at [383, 455] on button "Next" at bounding box center [419, 448] width 213 height 52
click at [355, 341] on icon at bounding box center [354, 333] width 115 height 88
click at [419, 294] on input "c." at bounding box center [419, 290] width 1 height 8
radio input "true"
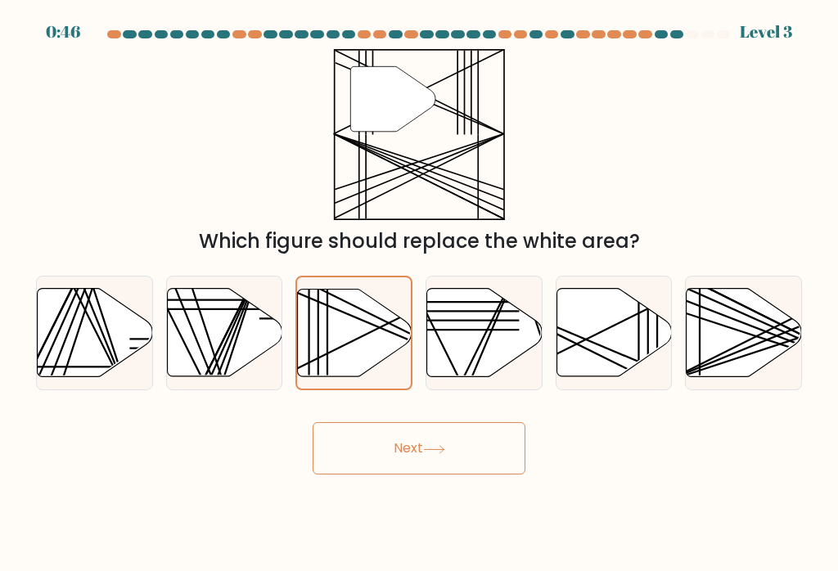
click at [350, 351] on icon at bounding box center [355, 333] width 114 height 87
click at [419, 294] on input "c." at bounding box center [419, 290] width 1 height 8
click at [248, 324] on icon at bounding box center [224, 333] width 115 height 88
click at [419, 294] on input "b." at bounding box center [419, 290] width 1 height 8
radio input "true"
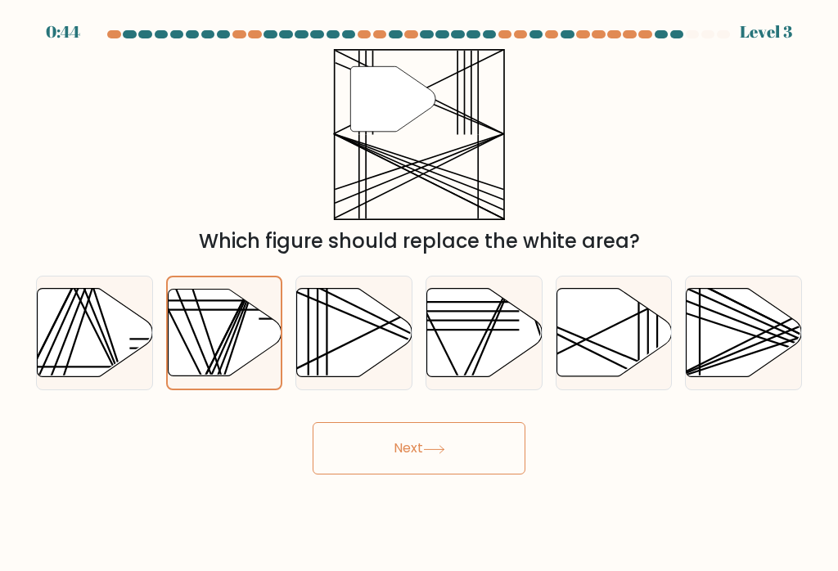
click at [377, 445] on button "Next" at bounding box center [419, 448] width 213 height 52
click at [404, 440] on button "Next" at bounding box center [419, 448] width 213 height 52
click at [403, 439] on button "Next" at bounding box center [419, 448] width 213 height 52
click at [391, 443] on button "Next" at bounding box center [419, 448] width 213 height 52
click at [390, 442] on button "Next" at bounding box center [419, 448] width 213 height 52
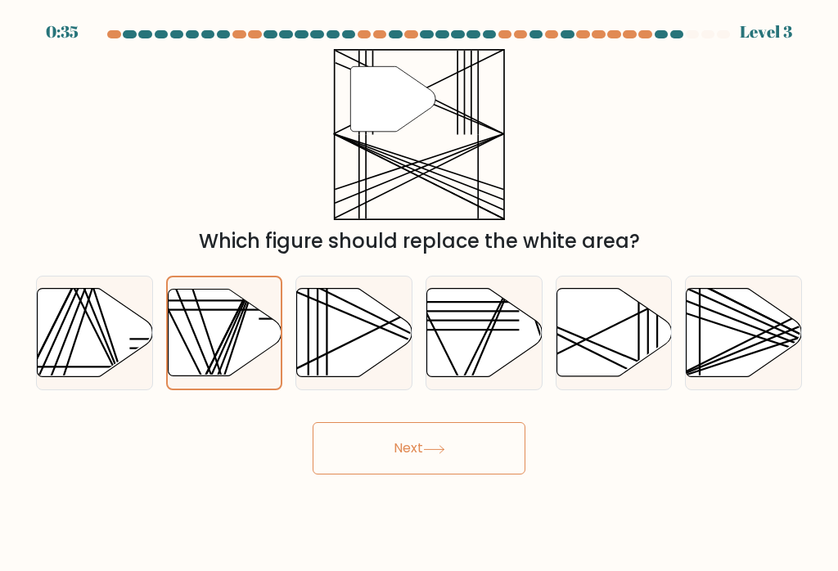
click at [218, 332] on icon at bounding box center [225, 333] width 114 height 87
click at [419, 294] on input "b." at bounding box center [419, 290] width 1 height 8
click at [350, 340] on icon at bounding box center [354, 333] width 115 height 88
click at [419, 294] on input "c." at bounding box center [419, 290] width 1 height 8
radio input "true"
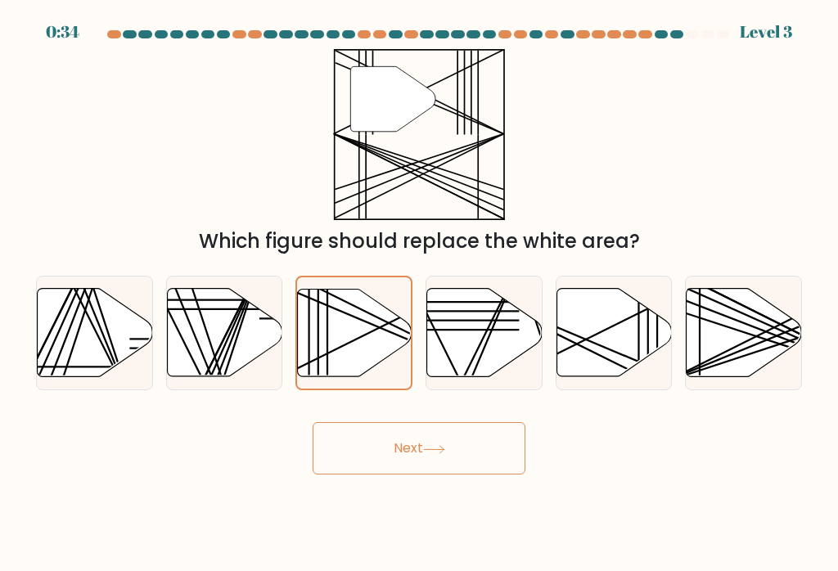
click at [236, 329] on line at bounding box center [215, 382] width 89 height 230
click at [419, 294] on input "b." at bounding box center [419, 290] width 1 height 8
radio input "true"
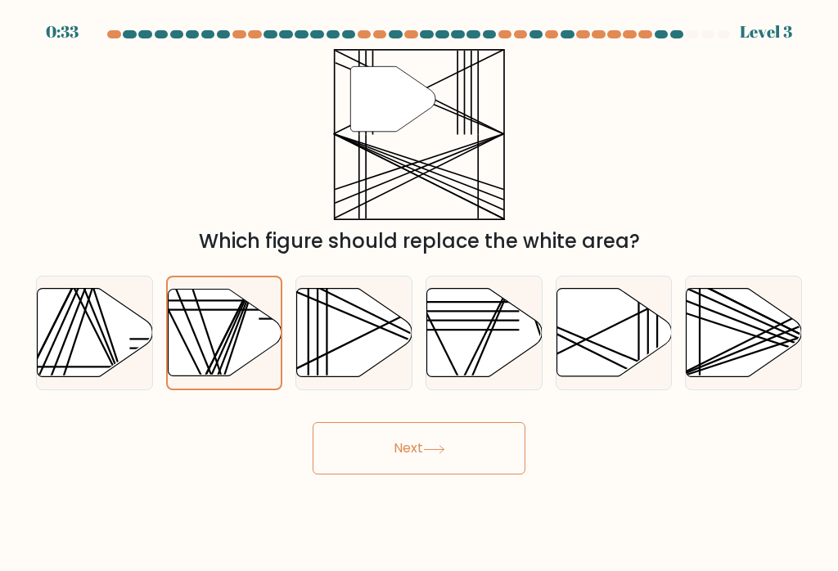
click at [391, 443] on button "Next" at bounding box center [419, 448] width 213 height 52
click at [470, 455] on button "Next" at bounding box center [419, 448] width 213 height 52
click at [458, 458] on button "Next" at bounding box center [419, 448] width 213 height 52
click at [458, 457] on button "Next" at bounding box center [419, 448] width 213 height 52
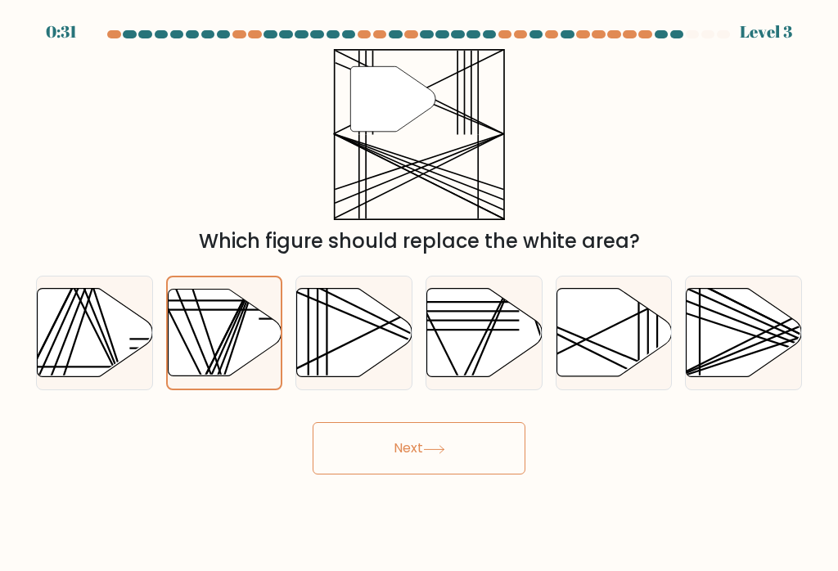
click at [435, 453] on icon at bounding box center [434, 449] width 22 height 9
click at [88, 341] on icon at bounding box center [95, 333] width 115 height 88
click at [419, 294] on input "a." at bounding box center [419, 290] width 1 height 8
radio input "true"
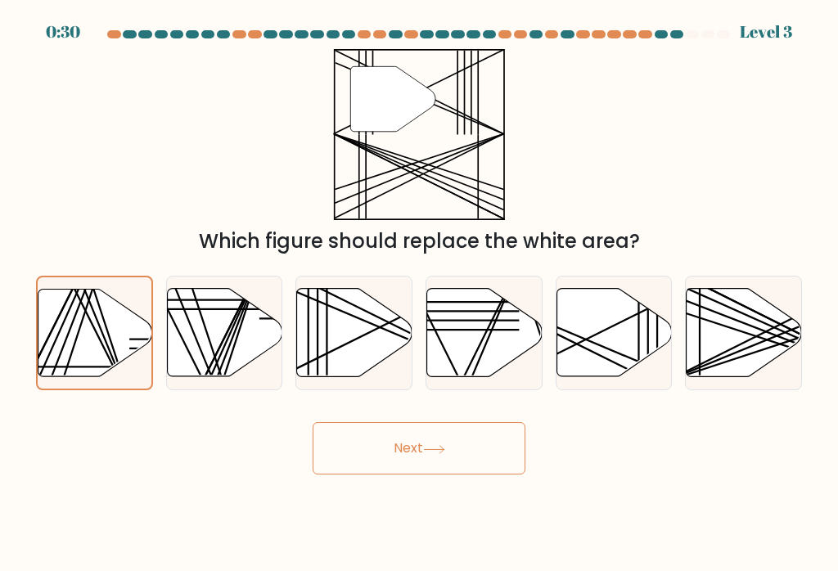
click at [386, 450] on button "Next" at bounding box center [419, 448] width 213 height 52
click at [406, 450] on button "Next" at bounding box center [419, 448] width 213 height 52
click at [220, 336] on icon at bounding box center [224, 333] width 115 height 88
click at [419, 294] on input "b." at bounding box center [419, 290] width 1 height 8
radio input "true"
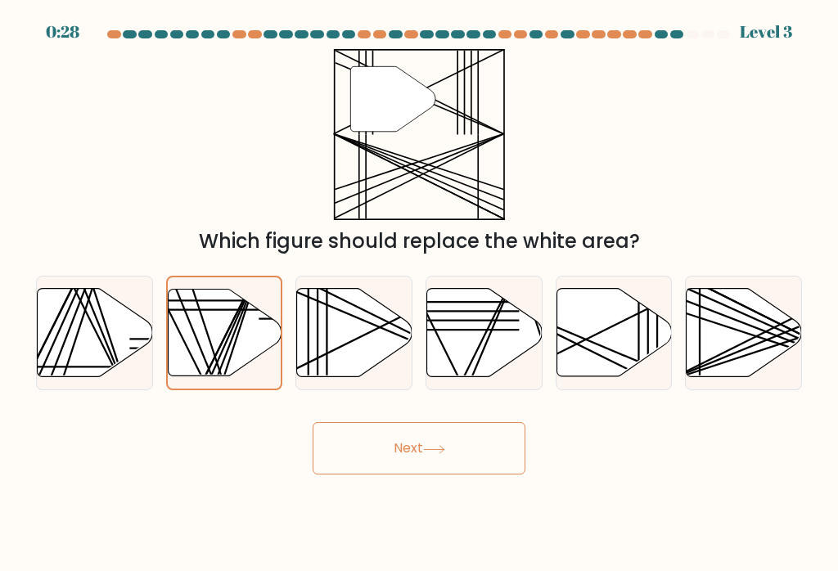
click at [388, 463] on button "Next" at bounding box center [419, 448] width 213 height 52
click at [388, 462] on button "Next" at bounding box center [419, 448] width 213 height 52
click at [400, 460] on button "Next" at bounding box center [419, 448] width 213 height 52
click at [345, 339] on icon at bounding box center [354, 333] width 115 height 88
click at [419, 294] on input "c." at bounding box center [419, 290] width 1 height 8
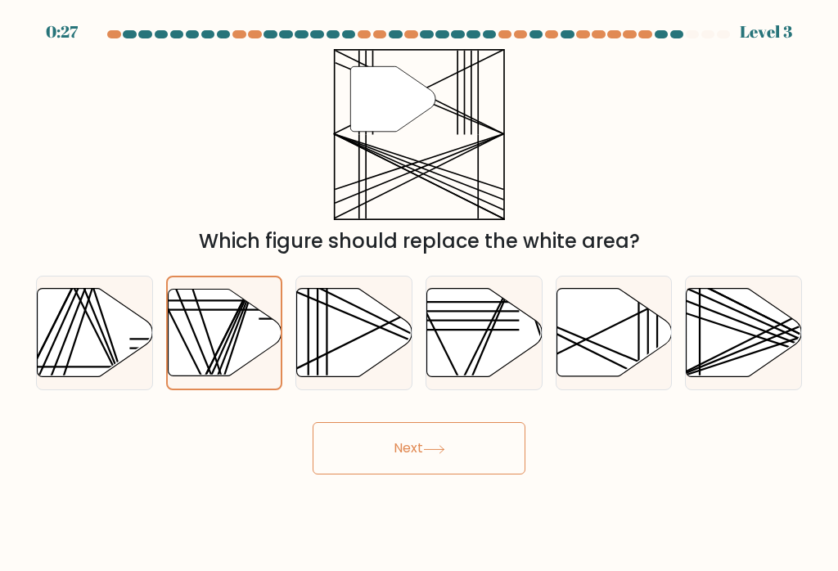
radio input "true"
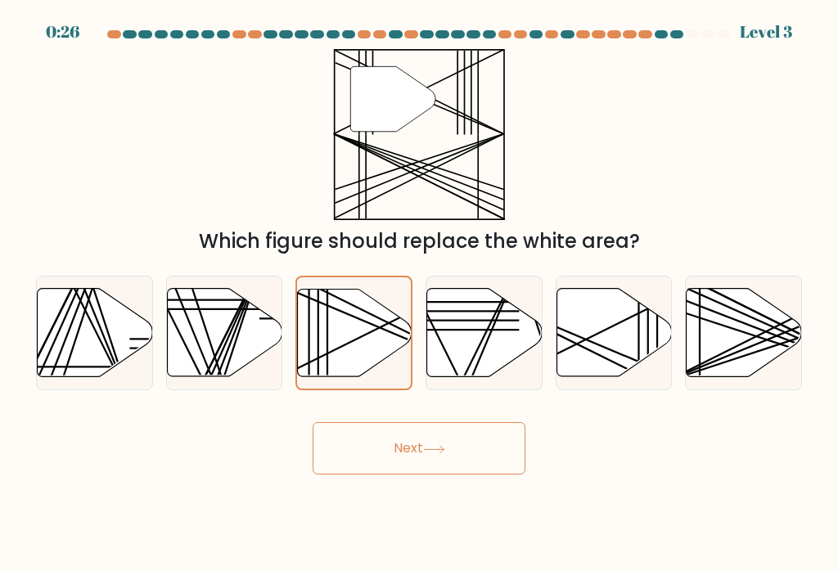
click at [379, 449] on button "Next" at bounding box center [419, 448] width 213 height 52
click at [365, 452] on button "Next" at bounding box center [419, 448] width 213 height 52
click at [236, 322] on line at bounding box center [208, 382] width 103 height 230
click at [419, 294] on input "b." at bounding box center [419, 290] width 1 height 8
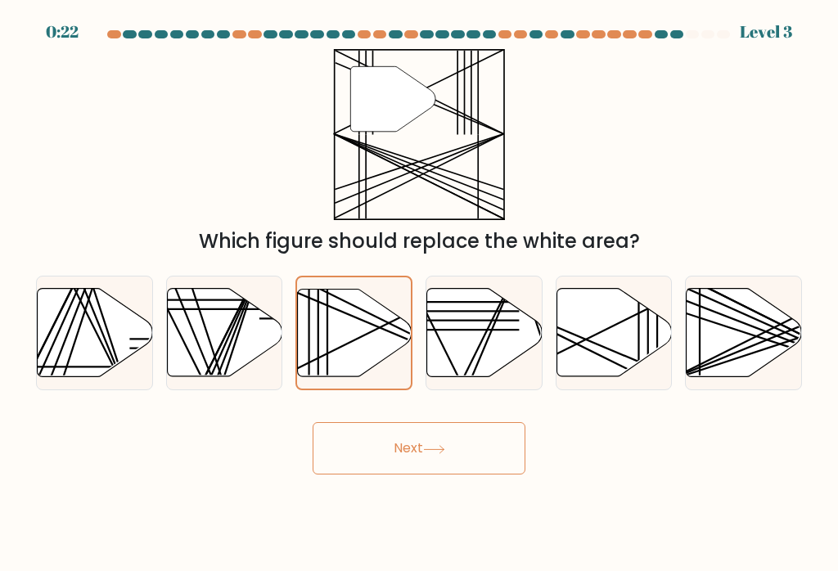
radio input "true"
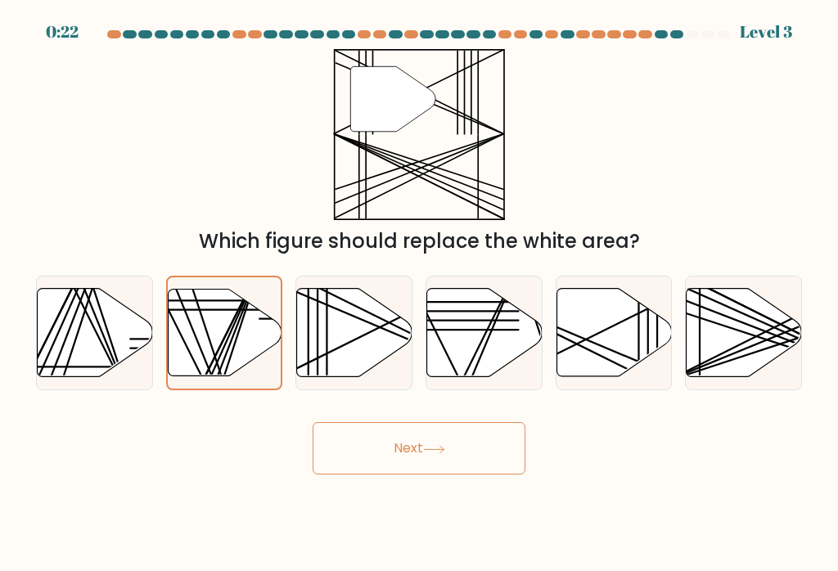
click at [377, 437] on button "Next" at bounding box center [419, 448] width 213 height 52
click at [413, 444] on button "Next" at bounding box center [419, 448] width 213 height 52
click at [447, 439] on button "Next" at bounding box center [419, 448] width 213 height 52
click at [446, 439] on button "Next" at bounding box center [419, 448] width 213 height 52
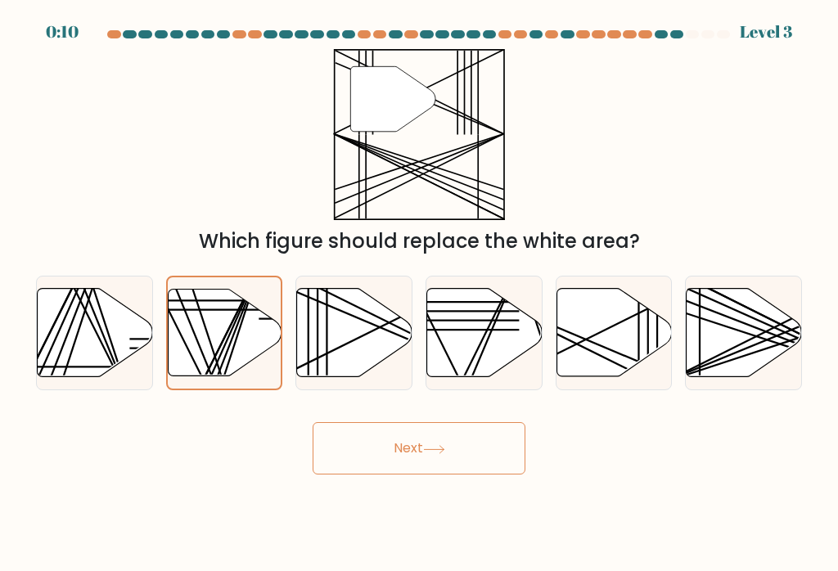
click at [350, 441] on button "Next" at bounding box center [419, 448] width 213 height 52
click at [349, 440] on button "Next" at bounding box center [419, 448] width 213 height 52
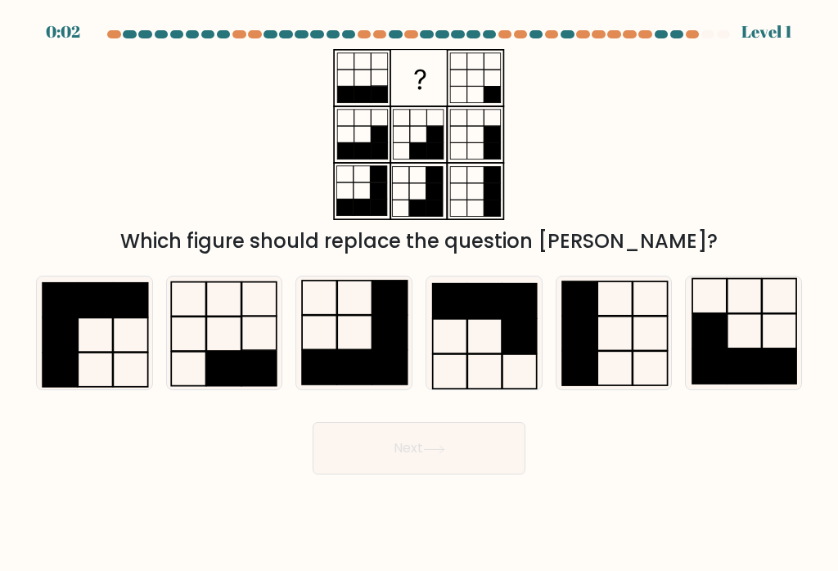
click at [368, 329] on icon at bounding box center [354, 333] width 113 height 113
click at [419, 294] on input "c." at bounding box center [419, 290] width 1 height 8
radio input "true"
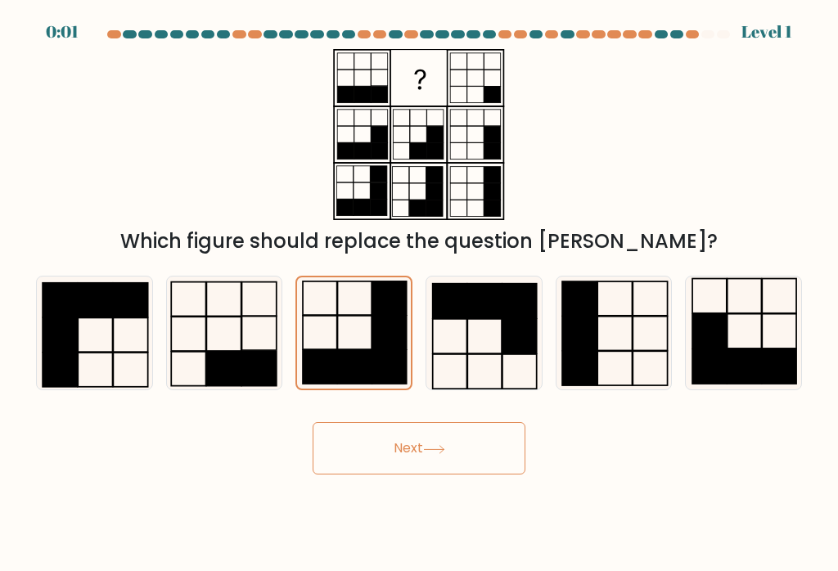
click at [391, 445] on button "Next" at bounding box center [419, 448] width 213 height 52
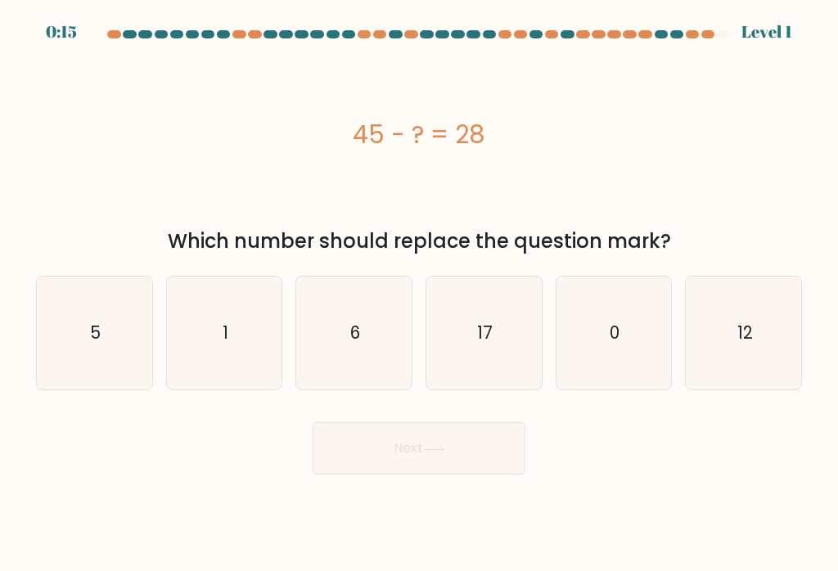
click at [483, 336] on text "17" at bounding box center [485, 333] width 16 height 24
click at [420, 294] on input "d. 17" at bounding box center [419, 290] width 1 height 8
radio input "true"
click at [385, 444] on button "Next" at bounding box center [419, 448] width 213 height 52
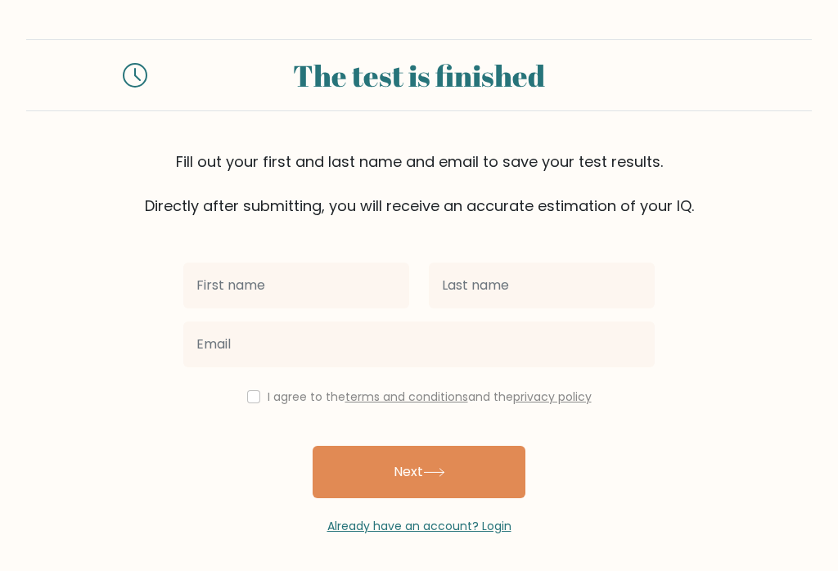
click at [338, 287] on input "text" at bounding box center [296, 286] width 226 height 46
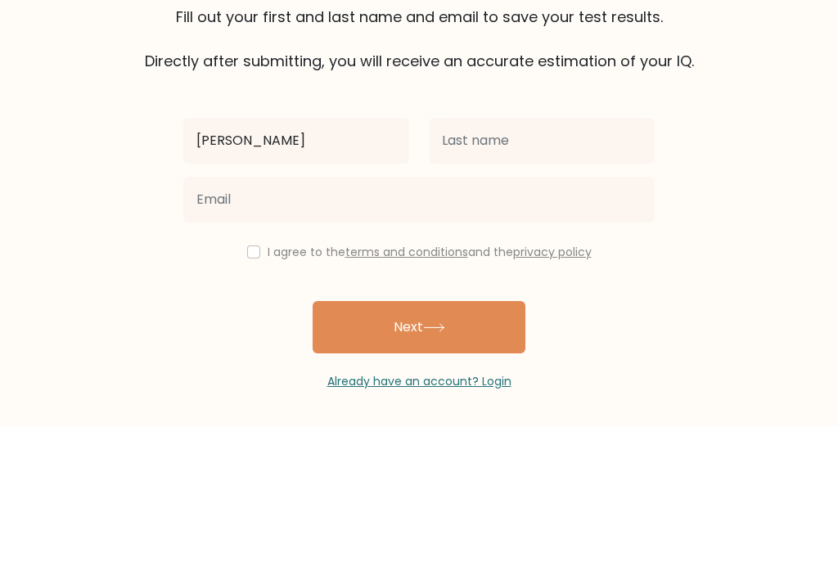
type input "[PERSON_NAME]"
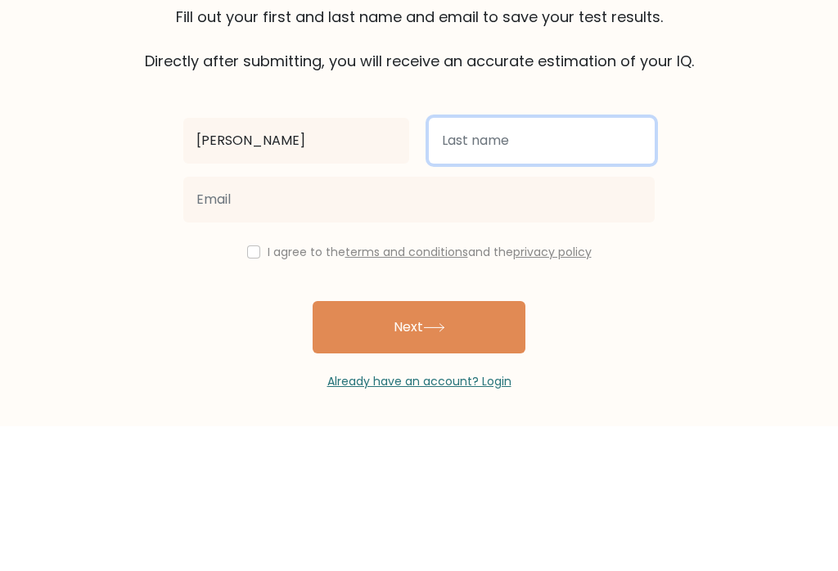
click at [541, 263] on input "text" at bounding box center [542, 286] width 226 height 46
type input "[PERSON_NAME]"
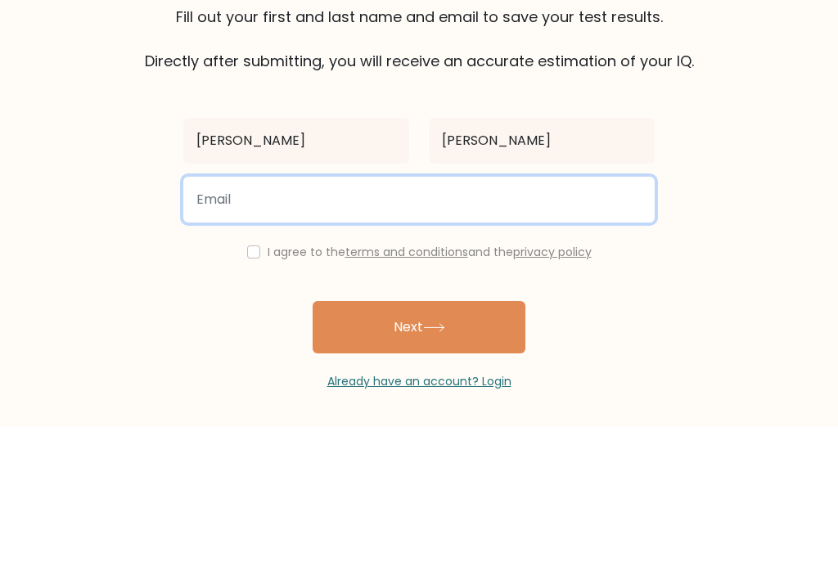
click at [455, 322] on input "email" at bounding box center [419, 345] width 472 height 46
type input "[EMAIL_ADDRESS][DOMAIN_NAME]"
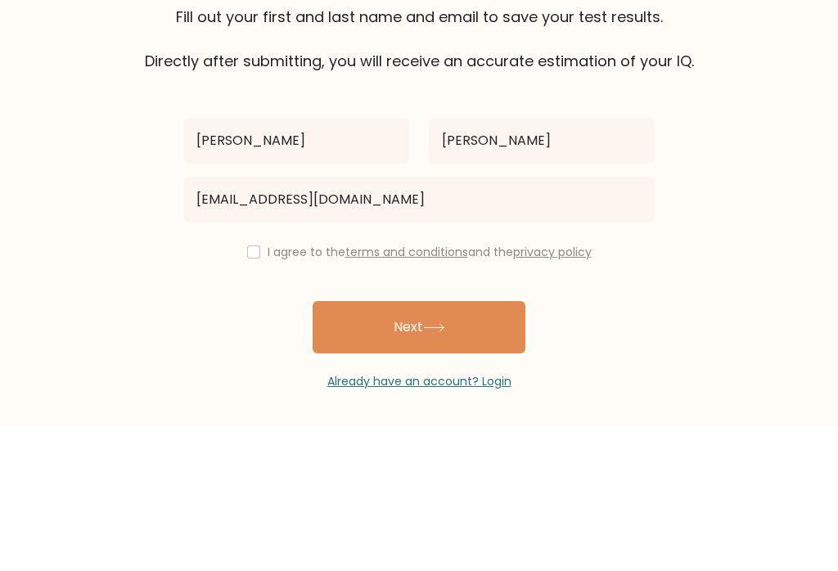
click at [247, 390] on input "checkbox" at bounding box center [253, 396] width 13 height 13
checkbox input "true"
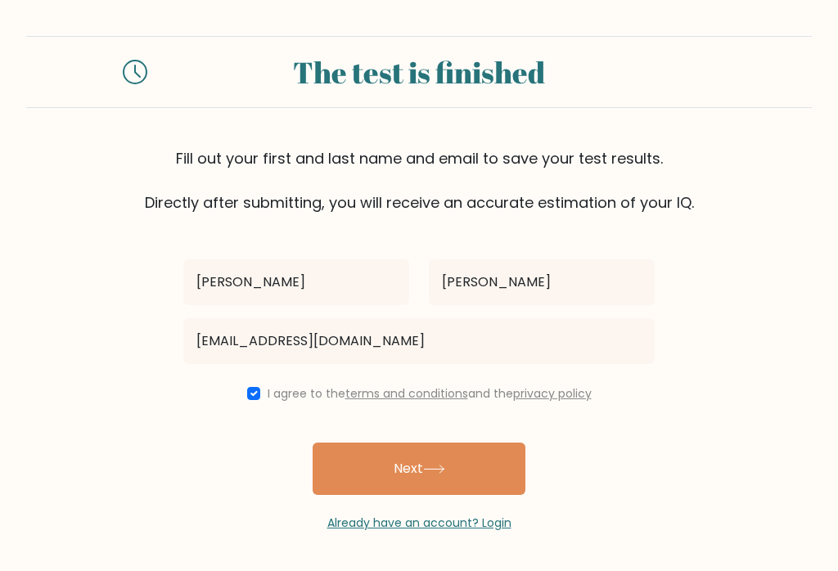
click at [468, 451] on button "Next" at bounding box center [419, 469] width 213 height 52
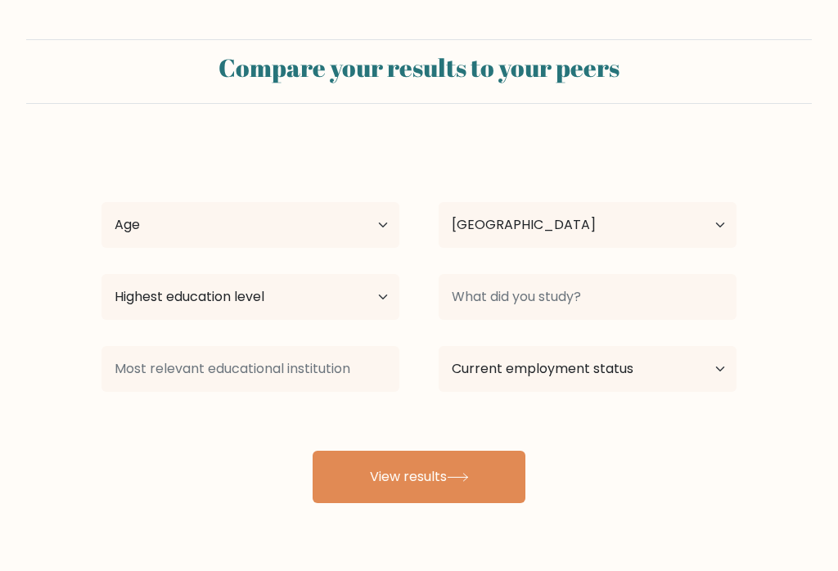
select select "PH"
click at [380, 223] on select "Age Under 18 years old 18-24 years old 25-34 years old 35-44 years old 45-54 ye…" at bounding box center [251, 225] width 298 height 46
select select "35_44"
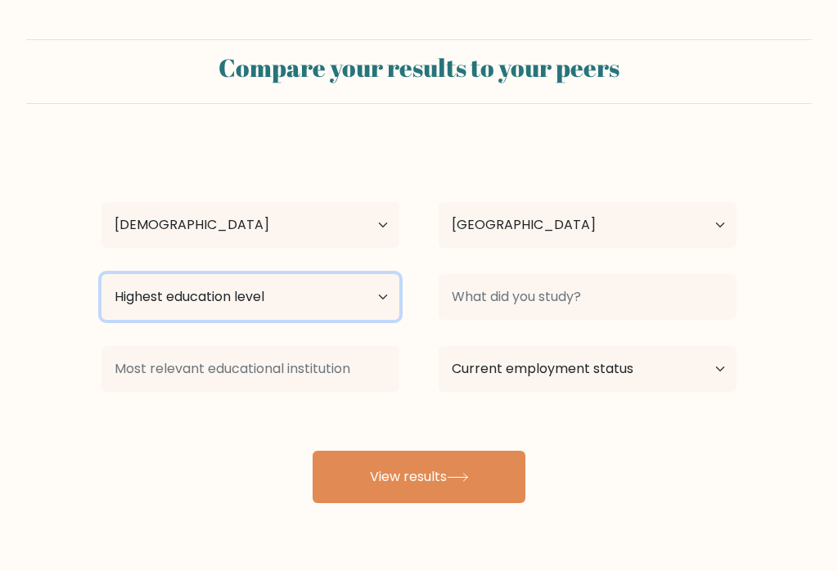
click at [380, 286] on select "Highest education level No schooling Primary Lower Secondary Upper Secondary Oc…" at bounding box center [251, 297] width 298 height 46
select select "bachelors_degree"
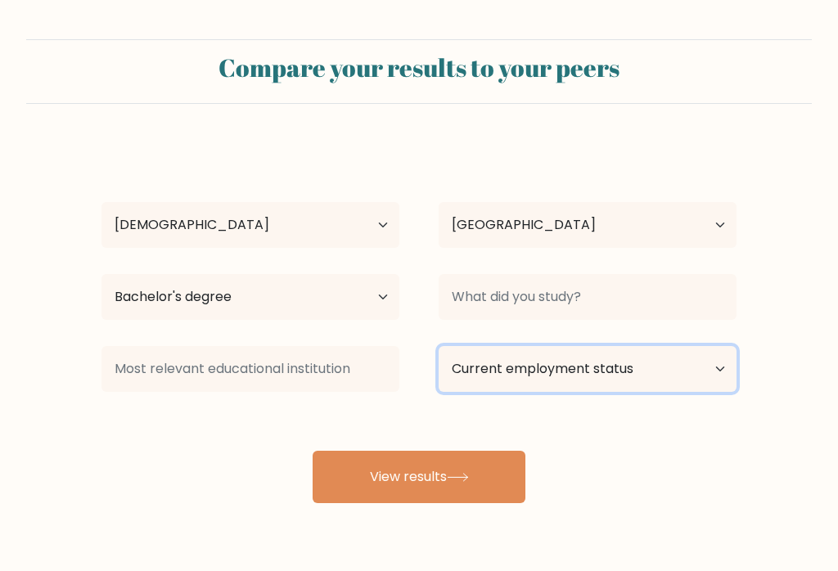
click at [716, 371] on select "Current employment status Employed Student Retired Other / prefer not to answer" at bounding box center [588, 369] width 298 height 46
click at [461, 484] on button "View results" at bounding box center [419, 477] width 213 height 52
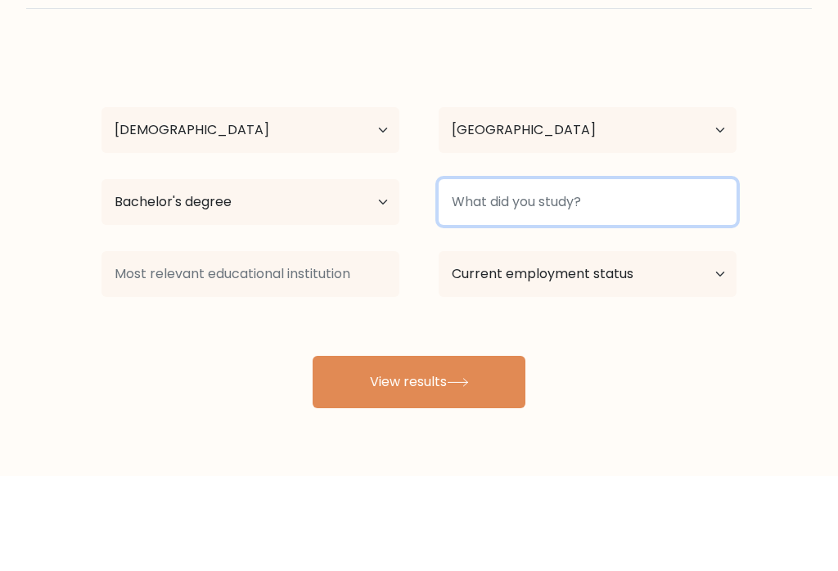
click at [572, 274] on input at bounding box center [588, 297] width 298 height 46
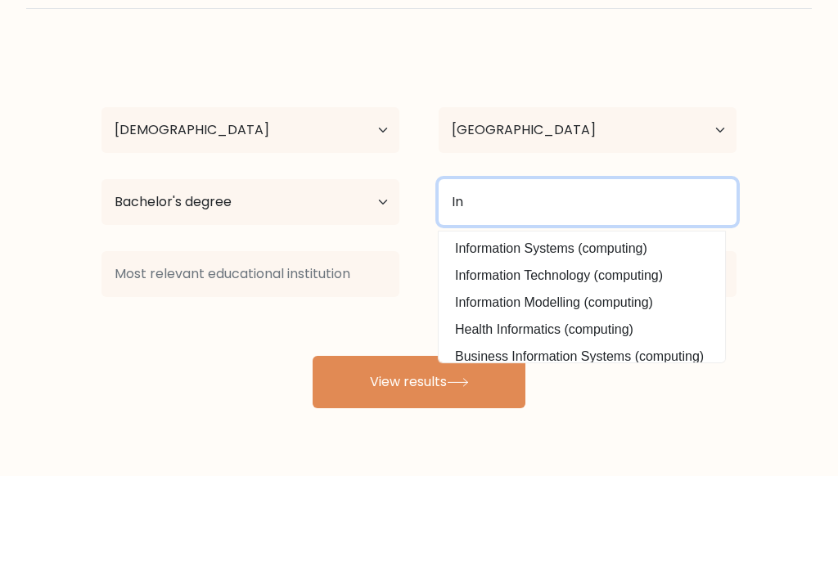
type input "I"
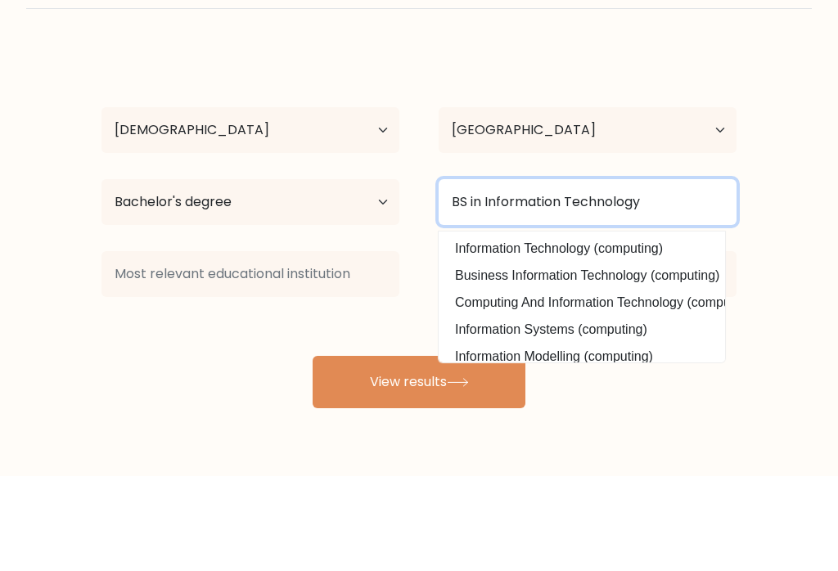
type input "BS in Information Technology"
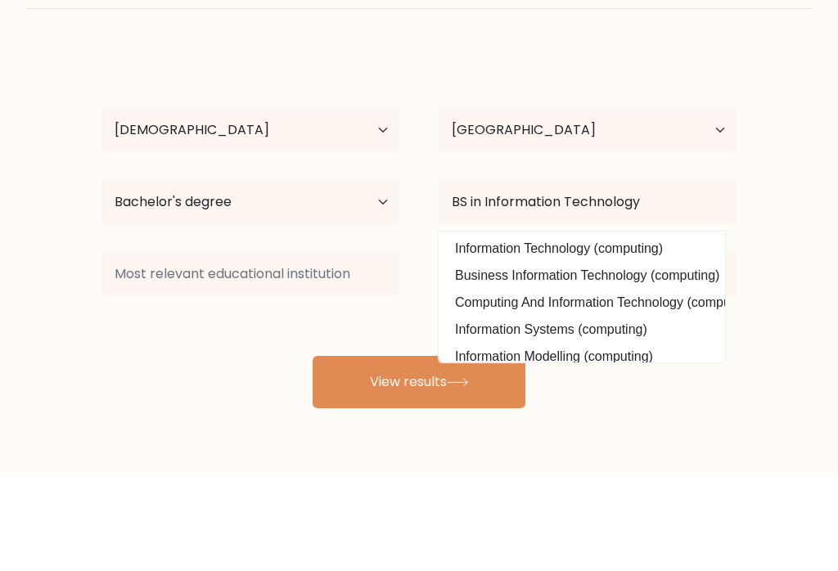
click at [787, 204] on form "Compare your results to your peers Jonathan Garcia Age Under 18 years old 18-24…" at bounding box center [419, 271] width 838 height 464
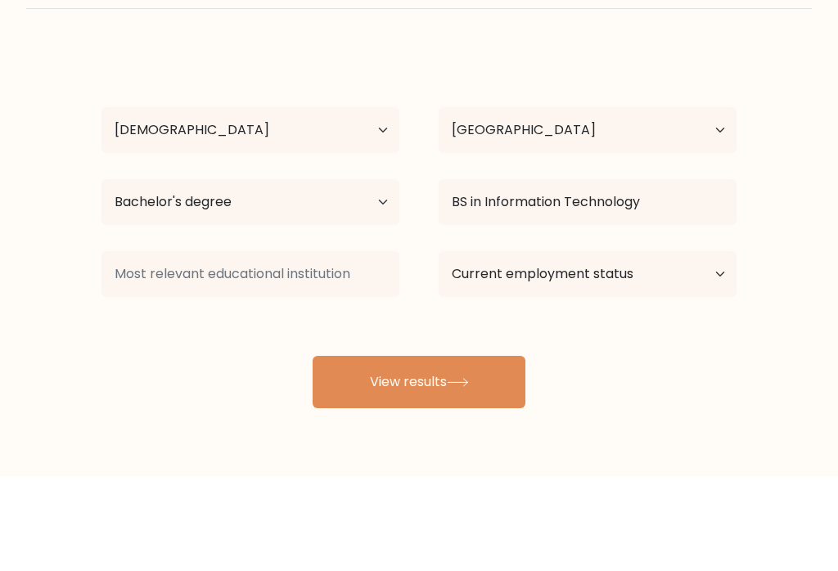
scroll to position [49, 0]
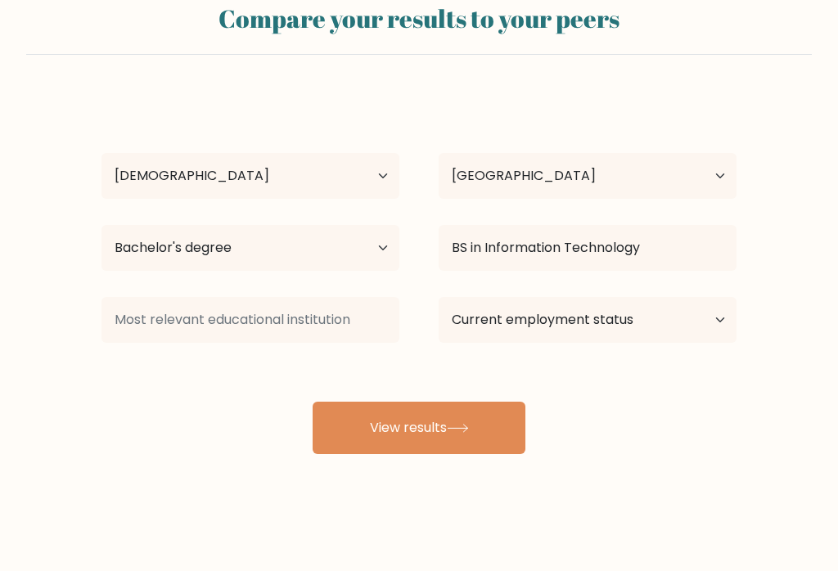
click at [456, 436] on button "View results" at bounding box center [419, 428] width 213 height 52
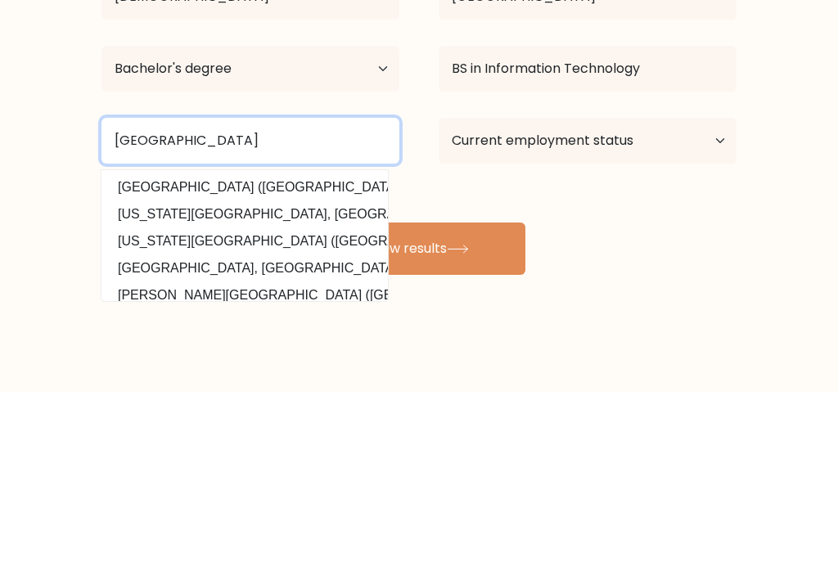
type input "Ifugao State University"
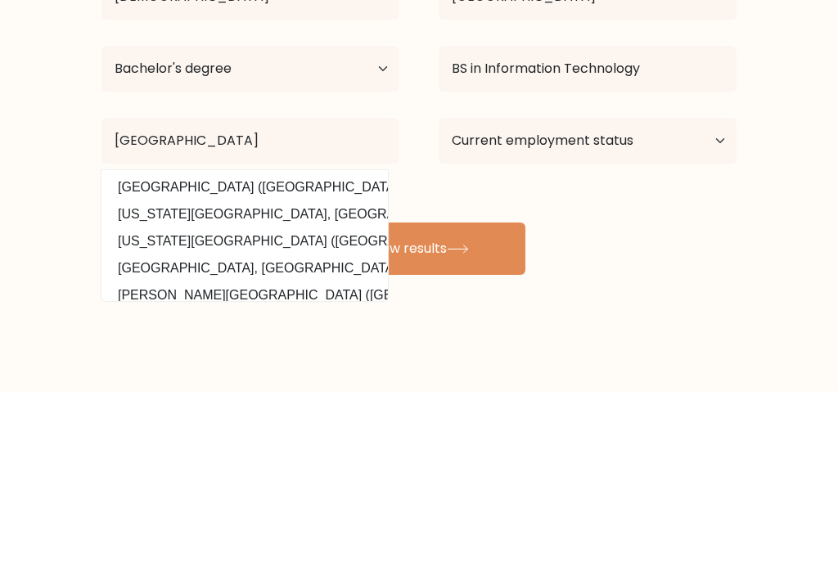
click at [685, 226] on div "Jonathan Garcia Age Under 18 years old 18-24 years old 25-34 years old 35-44 ye…" at bounding box center [419, 274] width 655 height 360
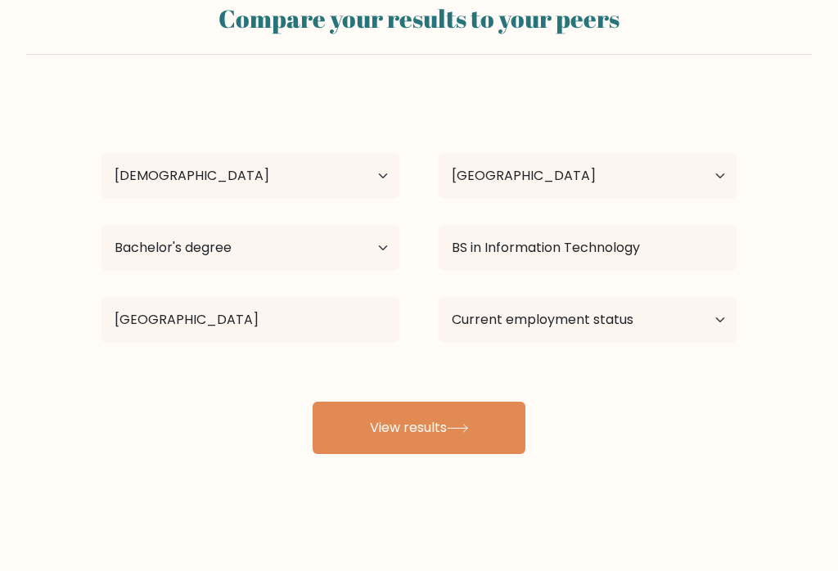
click at [458, 431] on icon at bounding box center [458, 428] width 22 height 9
click at [682, 327] on select "Current employment status Employed Student Retired Other / prefer not to answer" at bounding box center [588, 320] width 298 height 46
click at [714, 318] on select "Current employment status Employed Student Retired Other / prefer not to answer" at bounding box center [588, 320] width 298 height 46
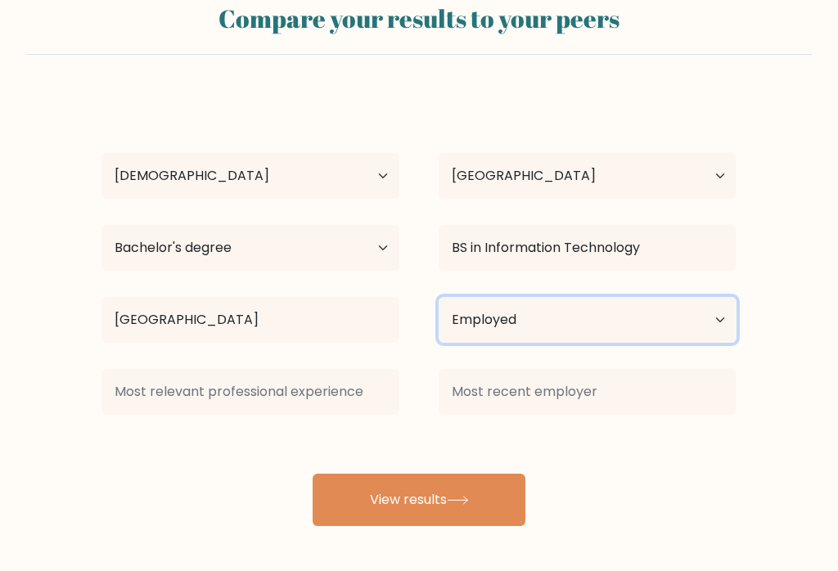
click at [540, 321] on select "Current employment status Employed Student Retired Other / prefer not to answer" at bounding box center [588, 320] width 298 height 46
select select "other"
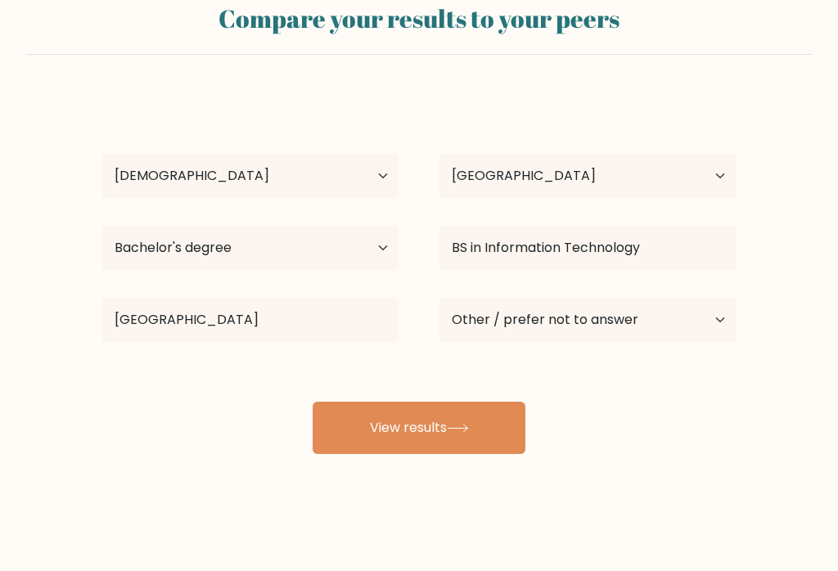
click at [455, 423] on button "View results" at bounding box center [419, 428] width 213 height 52
